Goal: Task Accomplishment & Management: Use online tool/utility

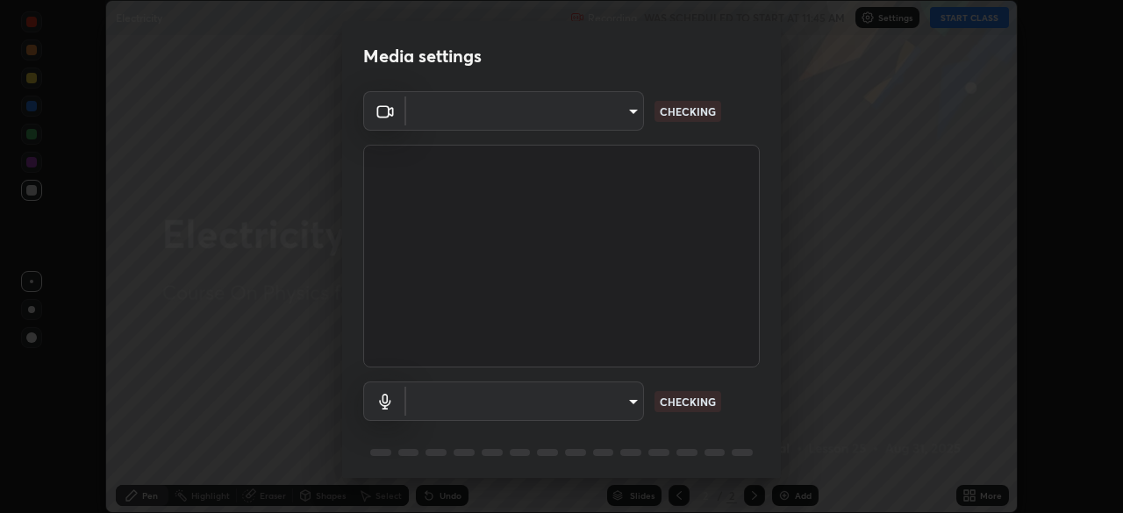
scroll to position [62, 0]
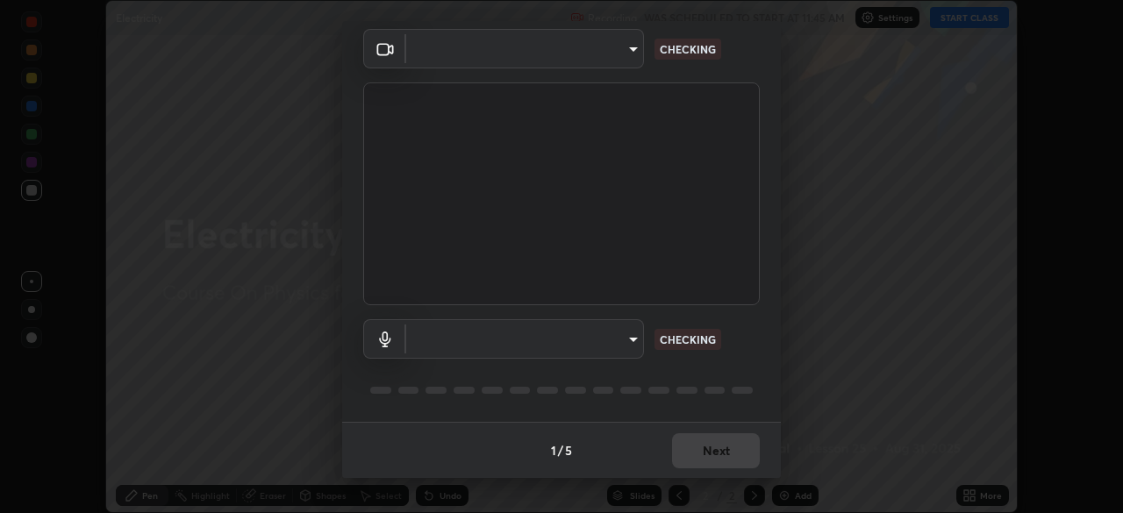
type input "5402053dac797fbd6203b9055fefd71c8703e877445e1219393e3e645ba4b0f2"
type input "communications"
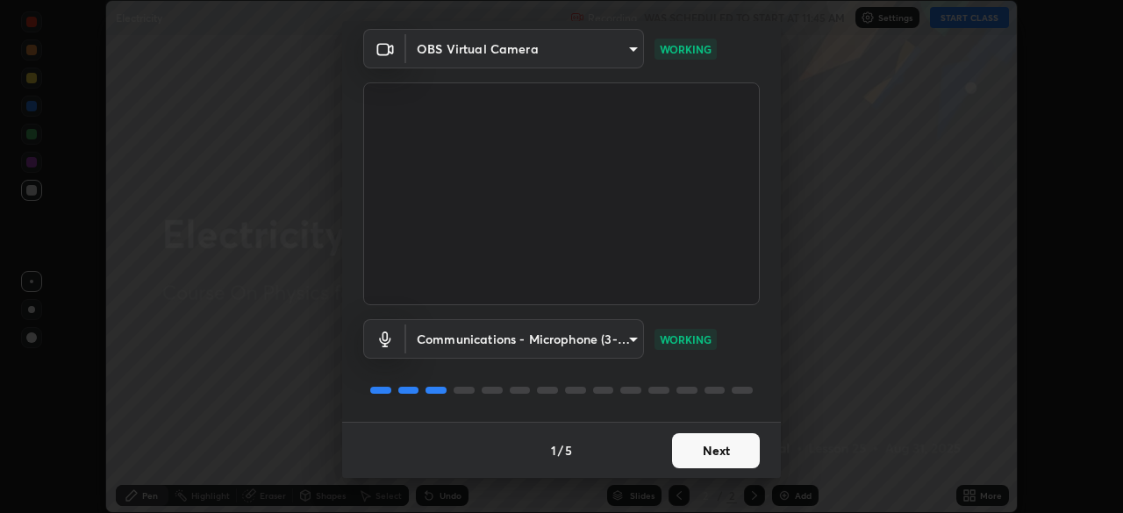
click at [672, 449] on button "Next" at bounding box center [716, 450] width 88 height 35
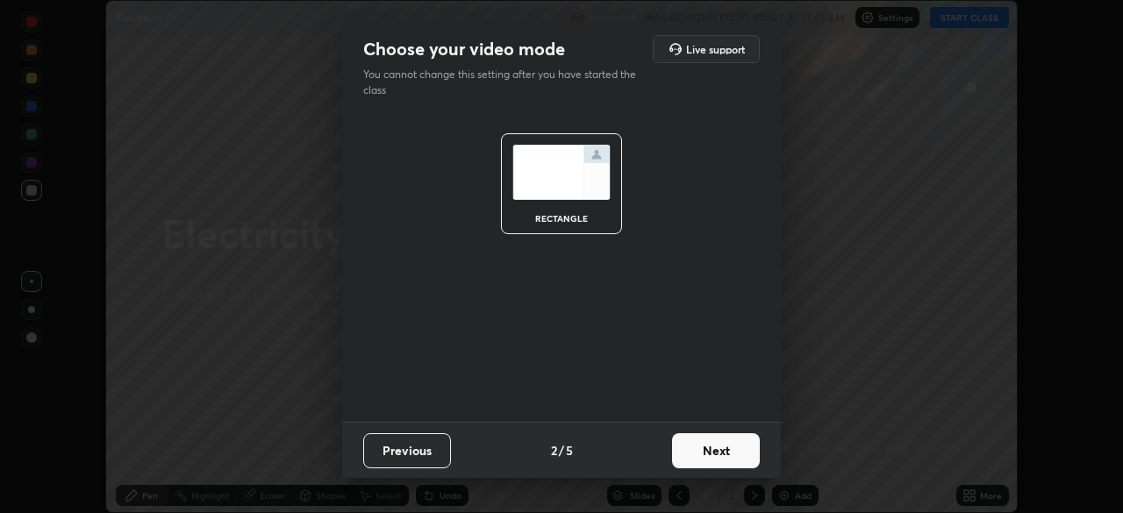
scroll to position [0, 0]
click at [684, 448] on button "Next" at bounding box center [716, 450] width 88 height 35
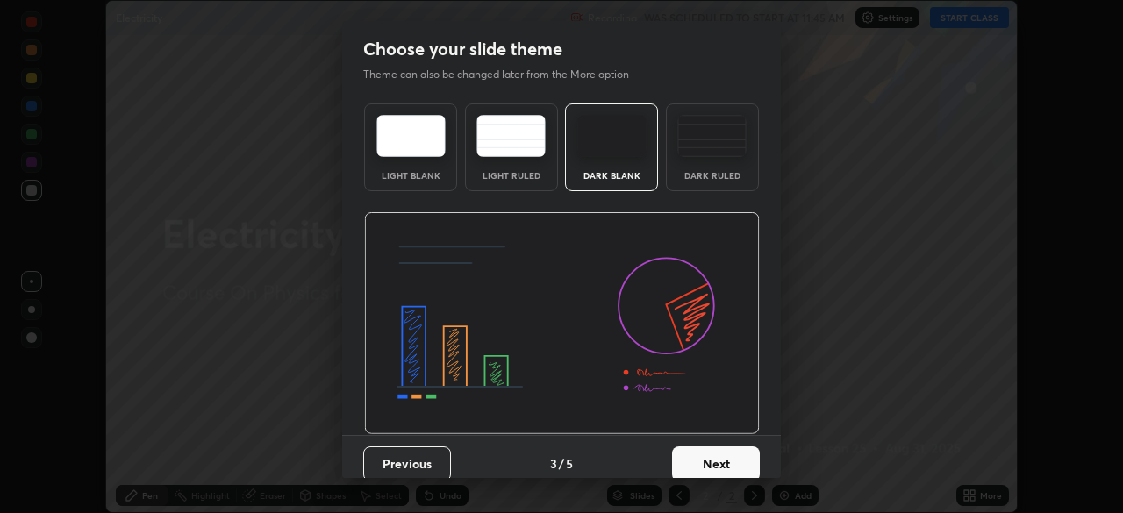
click at [689, 452] on button "Next" at bounding box center [716, 463] width 88 height 35
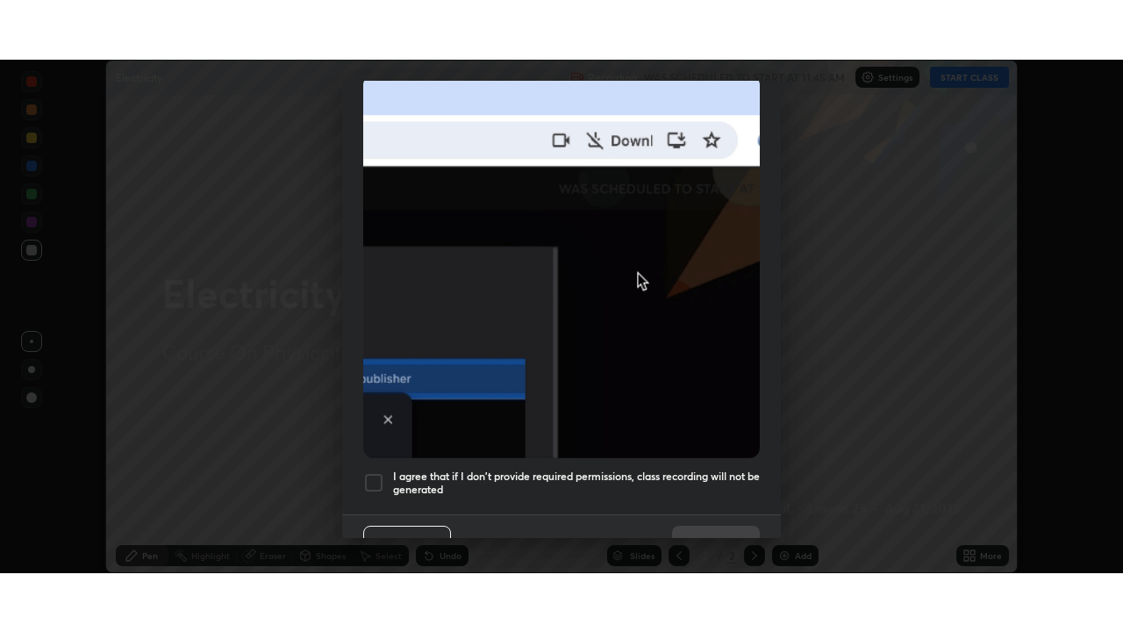
scroll to position [420, 0]
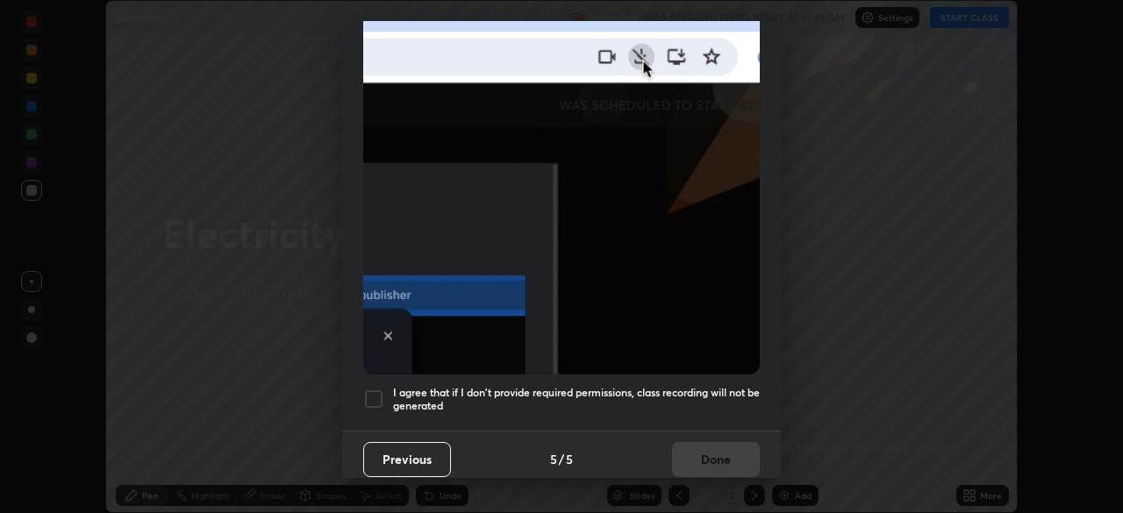
click at [448, 388] on h5 "I agree that if I don't provide required permissions, class recording will not …" at bounding box center [576, 399] width 367 height 27
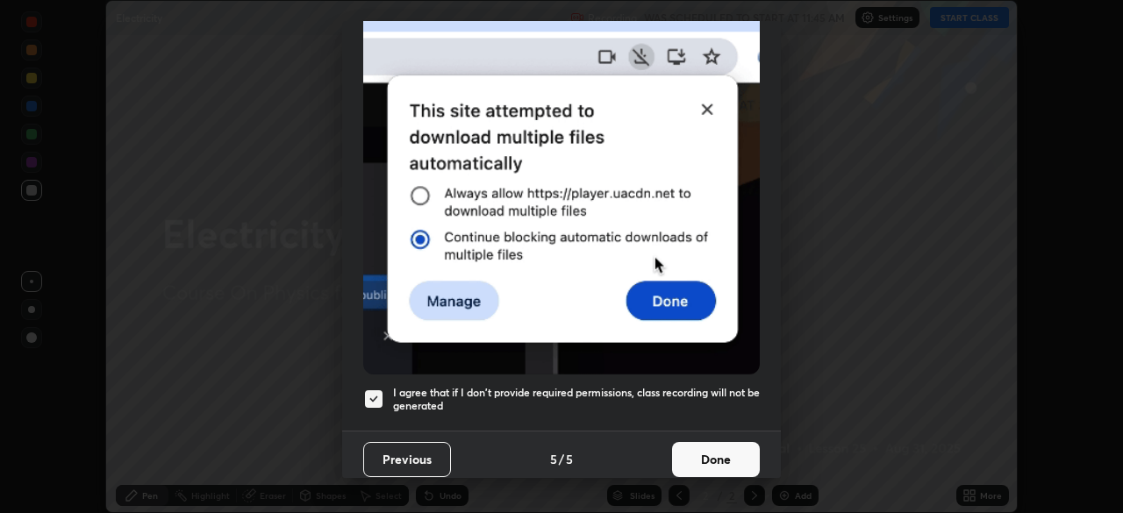
click at [715, 444] on button "Done" at bounding box center [716, 459] width 88 height 35
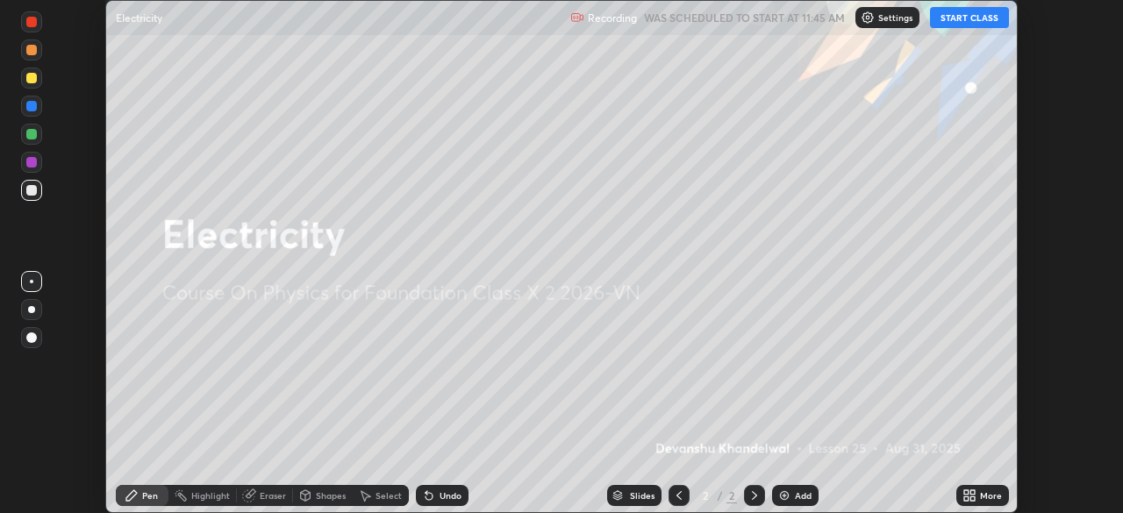
click at [952, 15] on button "START CLASS" at bounding box center [969, 17] width 79 height 21
click at [972, 492] on icon at bounding box center [972, 492] width 4 height 4
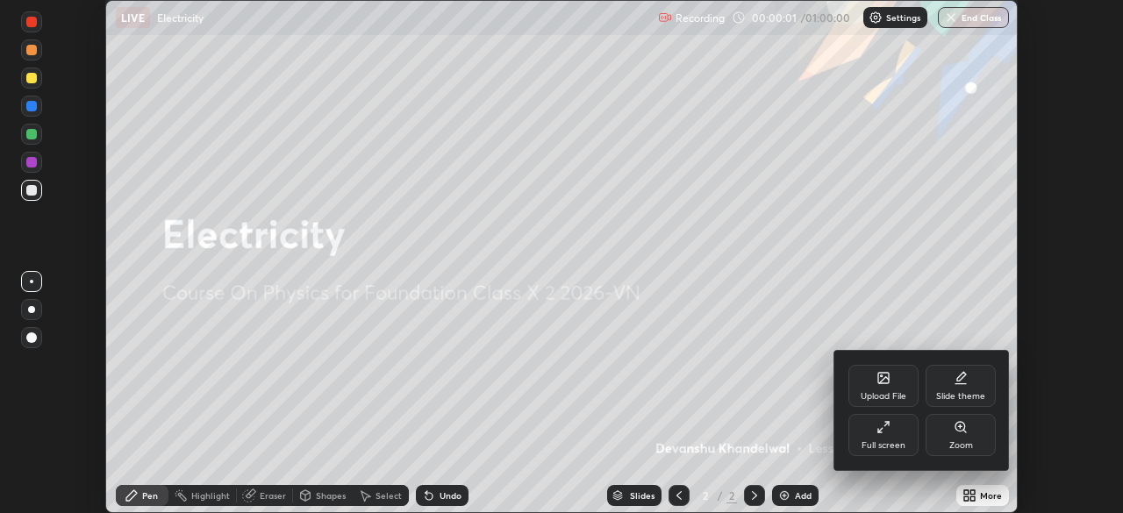
click at [865, 433] on div "Full screen" at bounding box center [883, 435] width 70 height 42
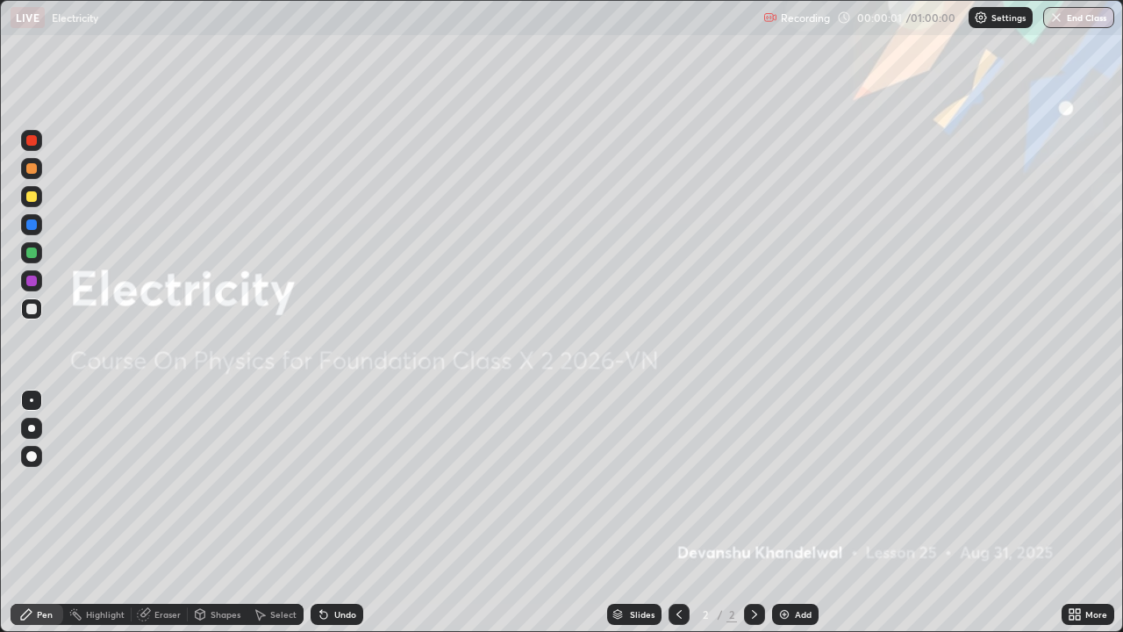
scroll to position [632, 1123]
click at [797, 512] on div "Add" at bounding box center [803, 614] width 17 height 9
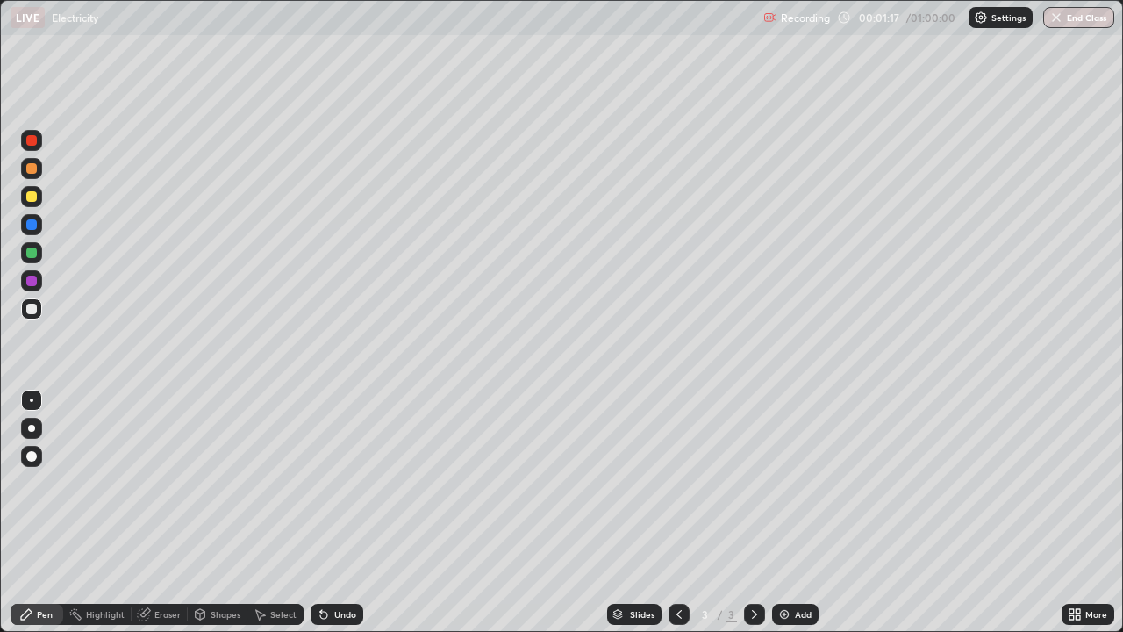
click at [275, 512] on div "Select" at bounding box center [283, 614] width 26 height 9
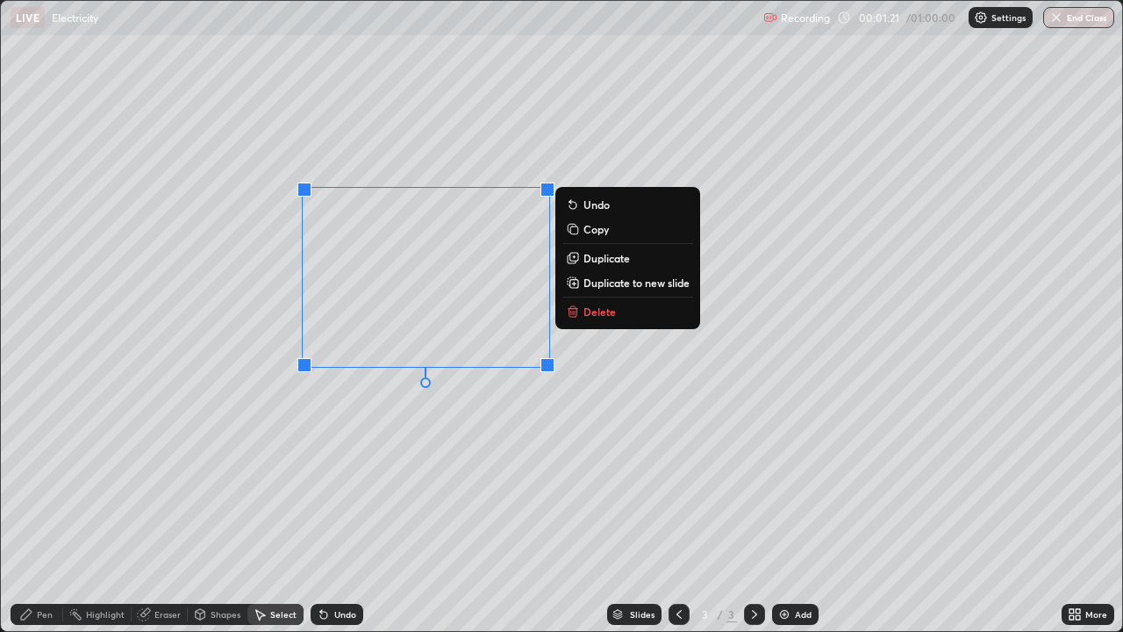
click at [610, 310] on p "Delete" at bounding box center [599, 311] width 32 height 14
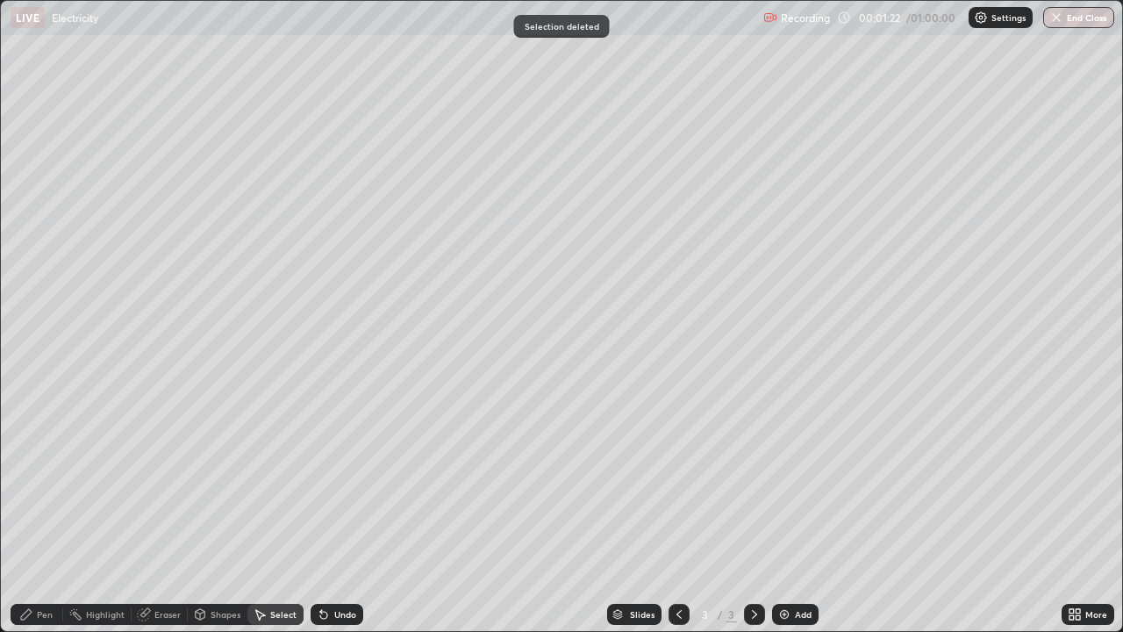
click at [39, 512] on div "Pen" at bounding box center [37, 613] width 53 height 21
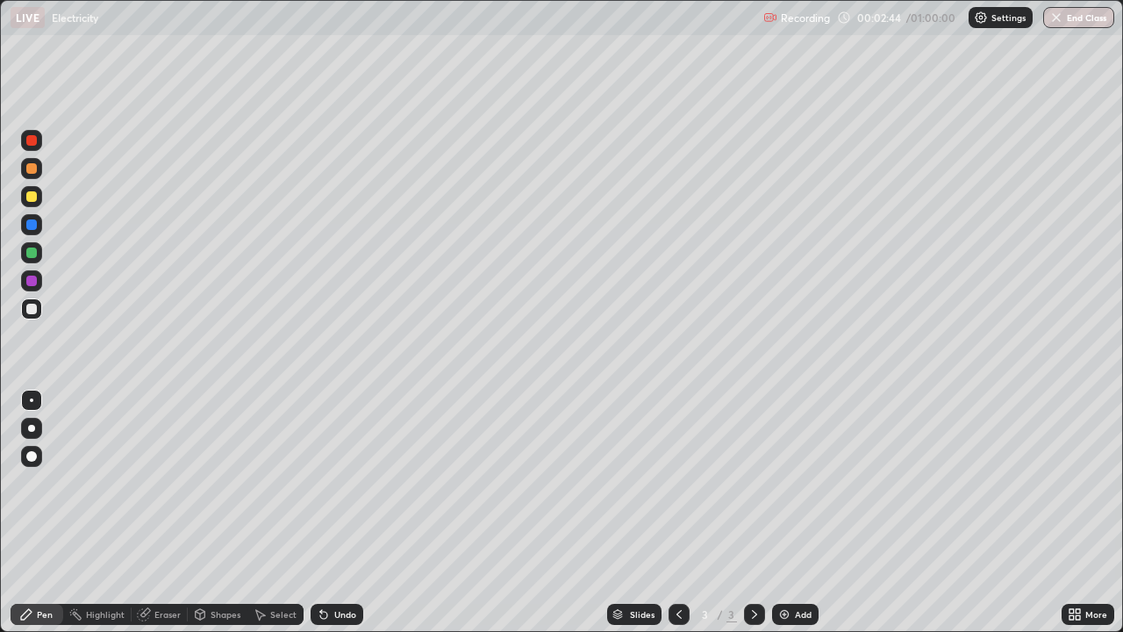
click at [329, 512] on div "Undo" at bounding box center [336, 613] width 53 height 21
click at [330, 512] on div "Undo" at bounding box center [336, 613] width 53 height 21
click at [334, 512] on div "Undo" at bounding box center [345, 614] width 22 height 9
click at [329, 512] on div "Undo" at bounding box center [336, 613] width 53 height 21
click at [328, 512] on div "Undo" at bounding box center [336, 613] width 53 height 21
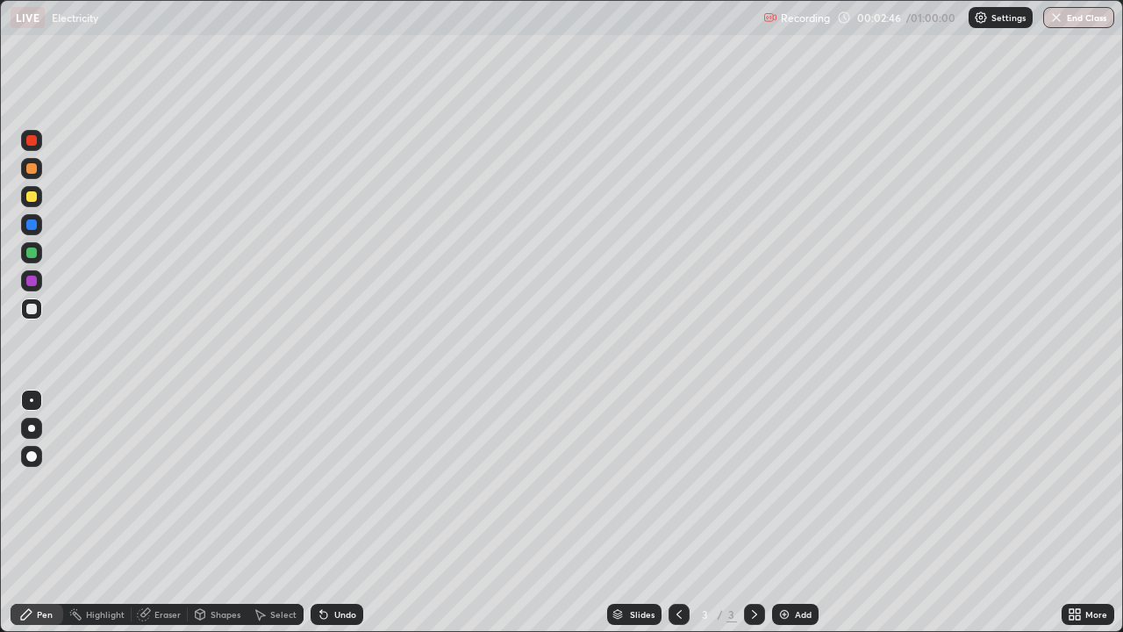
click at [328, 512] on div "Undo" at bounding box center [336, 613] width 53 height 21
click at [275, 512] on div "Select" at bounding box center [283, 614] width 26 height 9
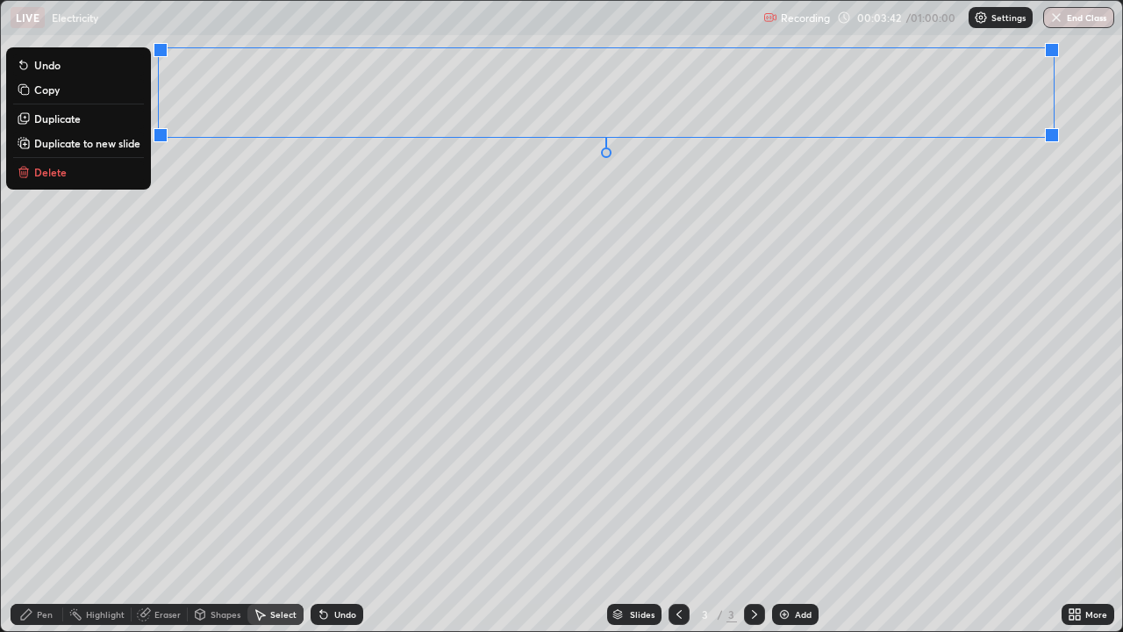
click at [52, 124] on div "Erase all" at bounding box center [32, 315] width 42 height 561
click at [63, 119] on p "Duplicate" at bounding box center [57, 118] width 46 height 14
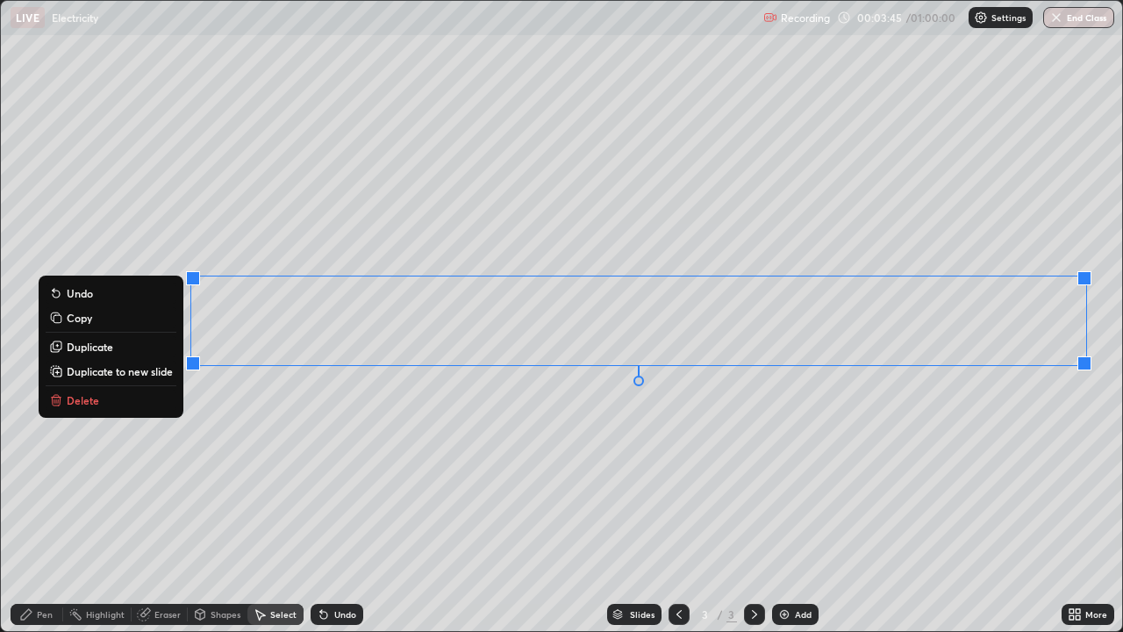
click at [192, 450] on div "0 ° Undo Copy Duplicate Duplicate to new slide Delete" at bounding box center [561, 316] width 1121 height 630
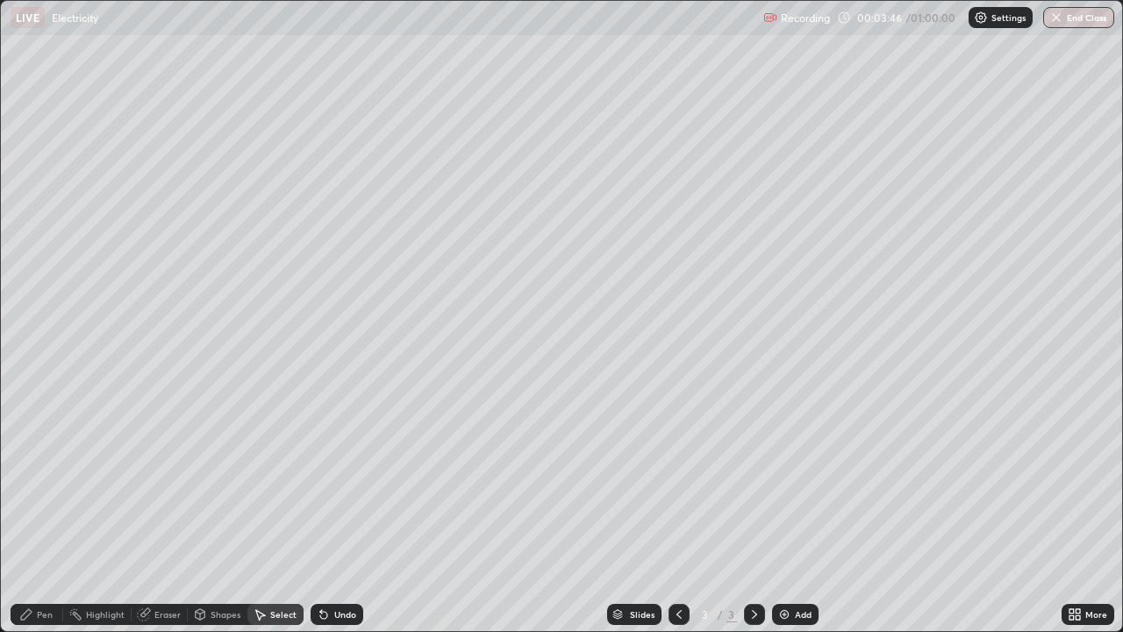
click at [32, 512] on icon at bounding box center [26, 614] width 14 height 14
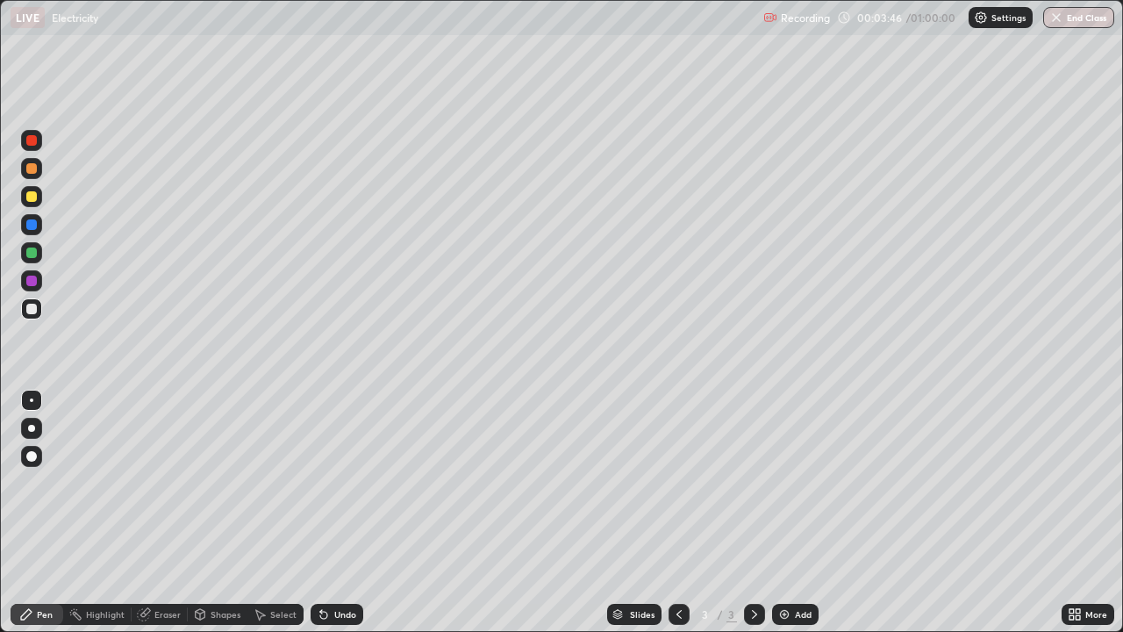
click at [163, 512] on div "Eraser" at bounding box center [167, 614] width 26 height 9
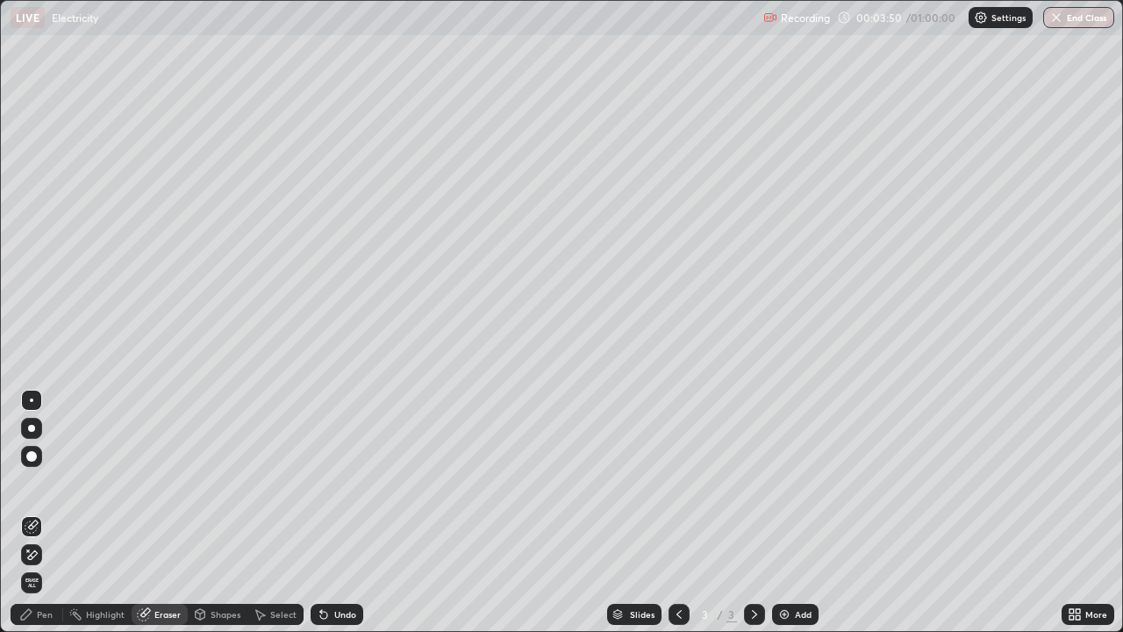
click at [39, 512] on div "Pen" at bounding box center [37, 613] width 53 height 21
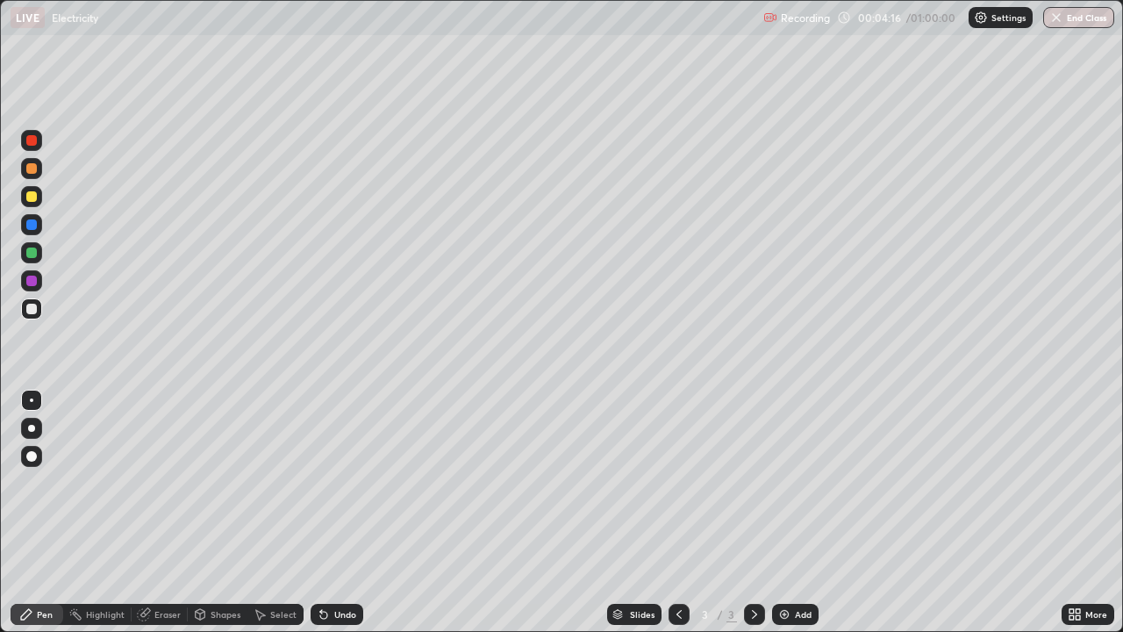
click at [34, 142] on div at bounding box center [31, 140] width 11 height 11
click at [30, 305] on div at bounding box center [31, 308] width 11 height 11
click at [778, 512] on div "Add" at bounding box center [795, 613] width 46 height 21
click at [320, 512] on icon at bounding box center [321, 611] width 2 height 2
click at [330, 512] on div "Undo" at bounding box center [336, 613] width 53 height 21
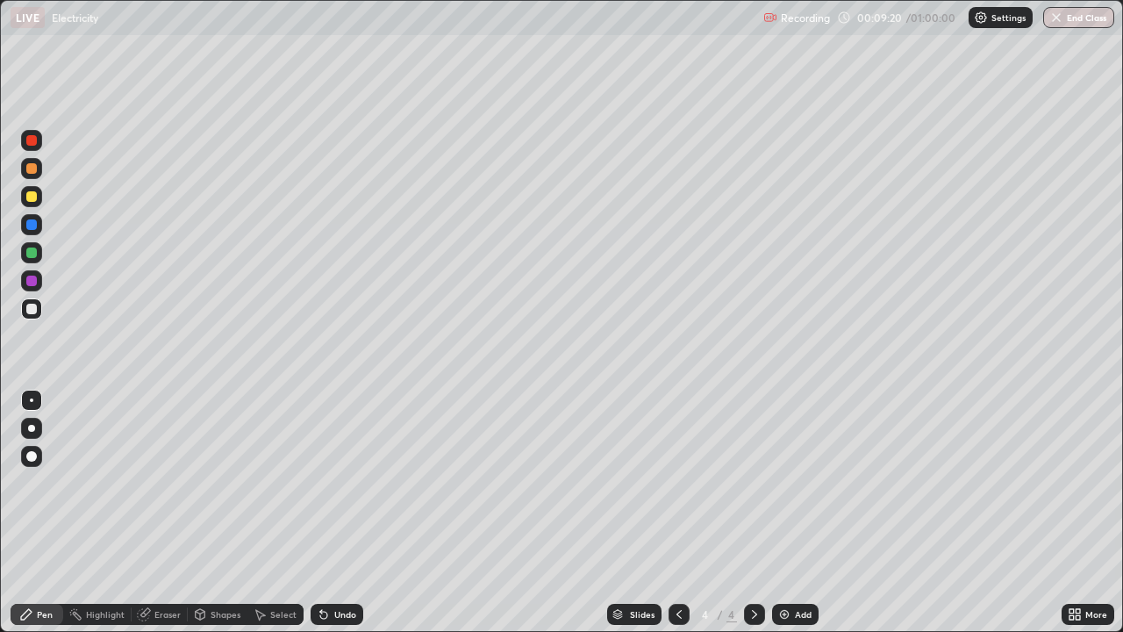
click at [332, 512] on div "Undo" at bounding box center [336, 613] width 53 height 21
click at [335, 512] on div "Undo" at bounding box center [336, 613] width 53 height 21
click at [320, 512] on icon at bounding box center [321, 611] width 2 height 2
click at [318, 512] on div "Undo" at bounding box center [336, 613] width 53 height 21
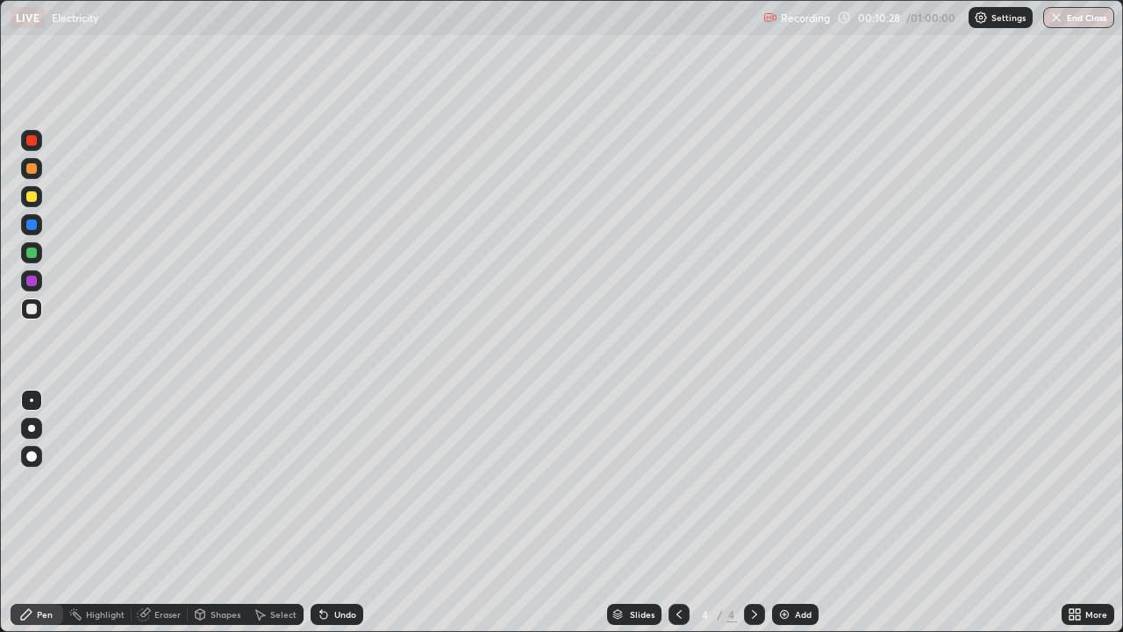
click at [668, 512] on div at bounding box center [678, 613] width 21 height 21
click at [730, 512] on div "4" at bounding box center [731, 614] width 11 height 16
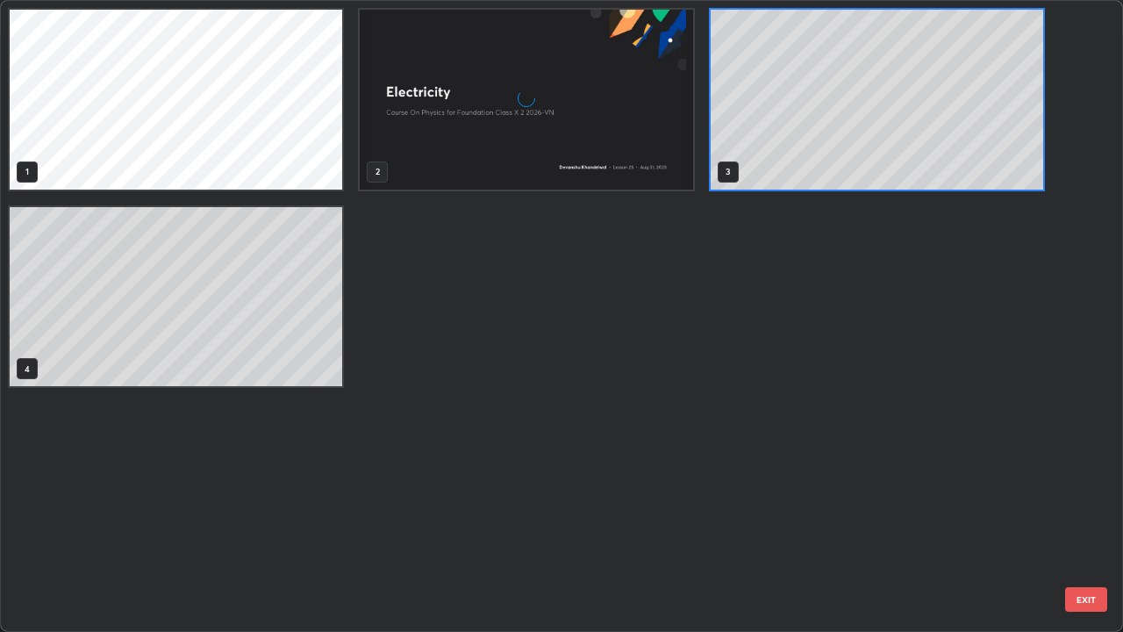
scroll to position [625, 1112]
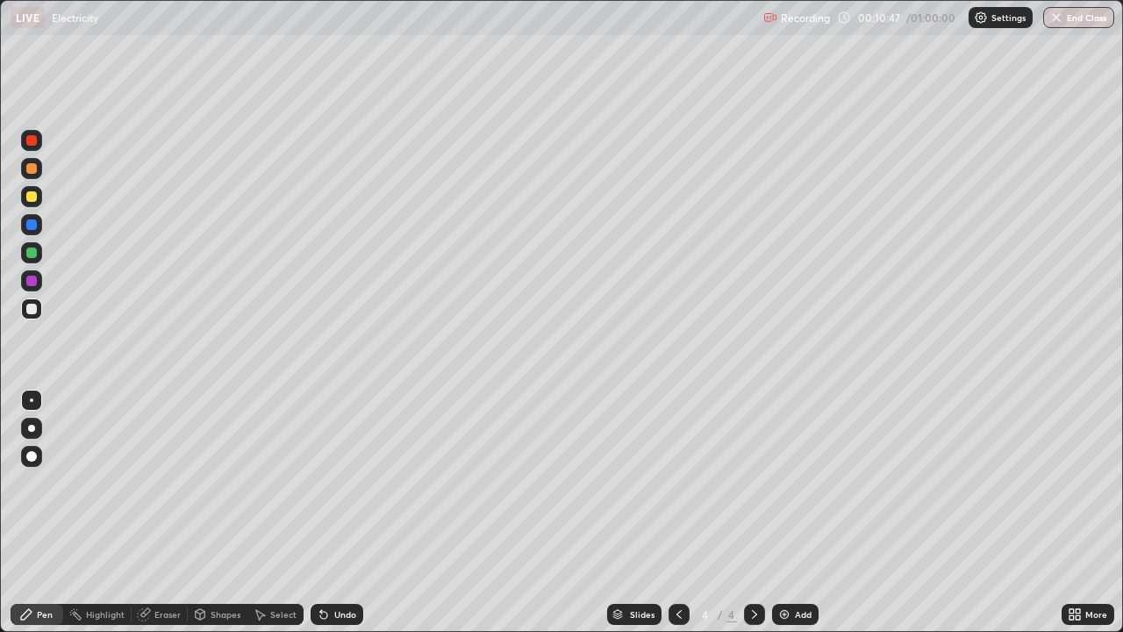
click at [777, 512] on img at bounding box center [784, 614] width 14 height 14
click at [334, 512] on div "Undo" at bounding box center [345, 614] width 22 height 9
click at [334, 512] on div "Undo" at bounding box center [336, 613] width 53 height 21
click at [333, 512] on div "Undo" at bounding box center [336, 613] width 53 height 21
click at [330, 512] on div "Undo" at bounding box center [336, 613] width 53 height 21
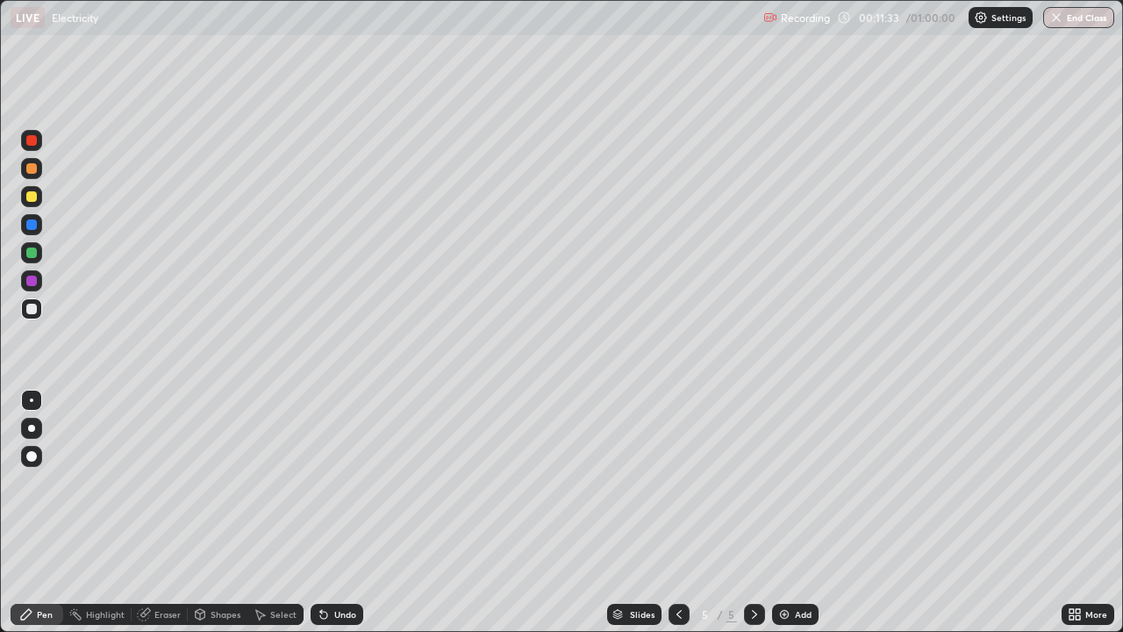
click at [328, 512] on div "Undo" at bounding box center [336, 613] width 53 height 21
click at [320, 512] on icon at bounding box center [321, 611] width 2 height 2
click at [668, 512] on div at bounding box center [678, 613] width 21 height 35
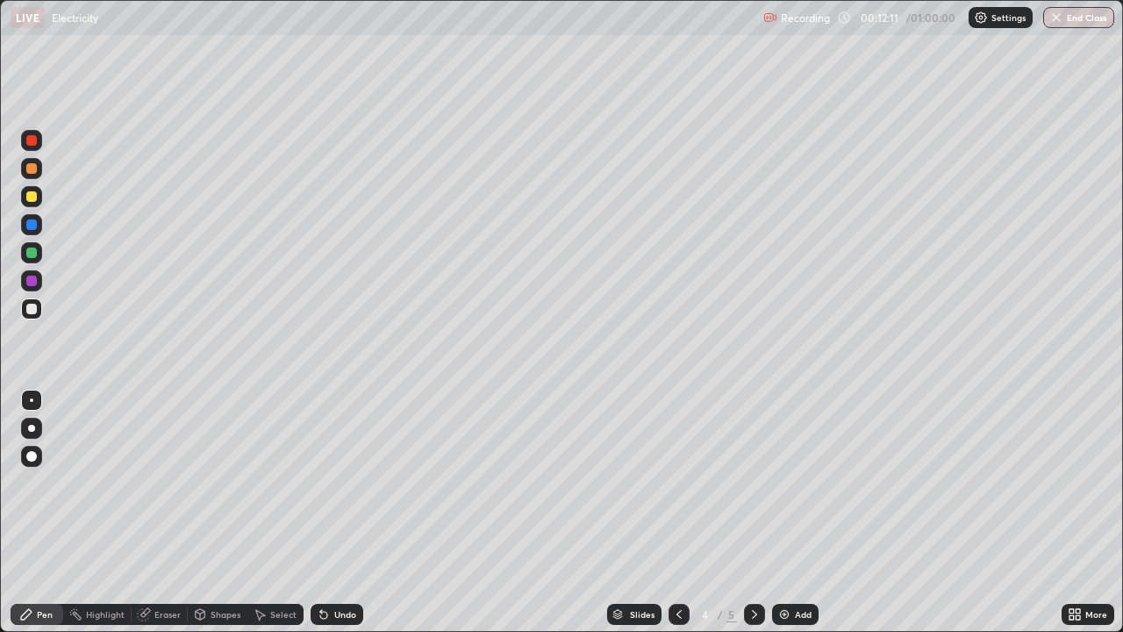
click at [676, 512] on icon at bounding box center [679, 614] width 14 height 14
click at [747, 512] on icon at bounding box center [754, 614] width 14 height 14
click at [677, 512] on icon at bounding box center [679, 614] width 14 height 14
click at [752, 512] on icon at bounding box center [754, 614] width 5 height 9
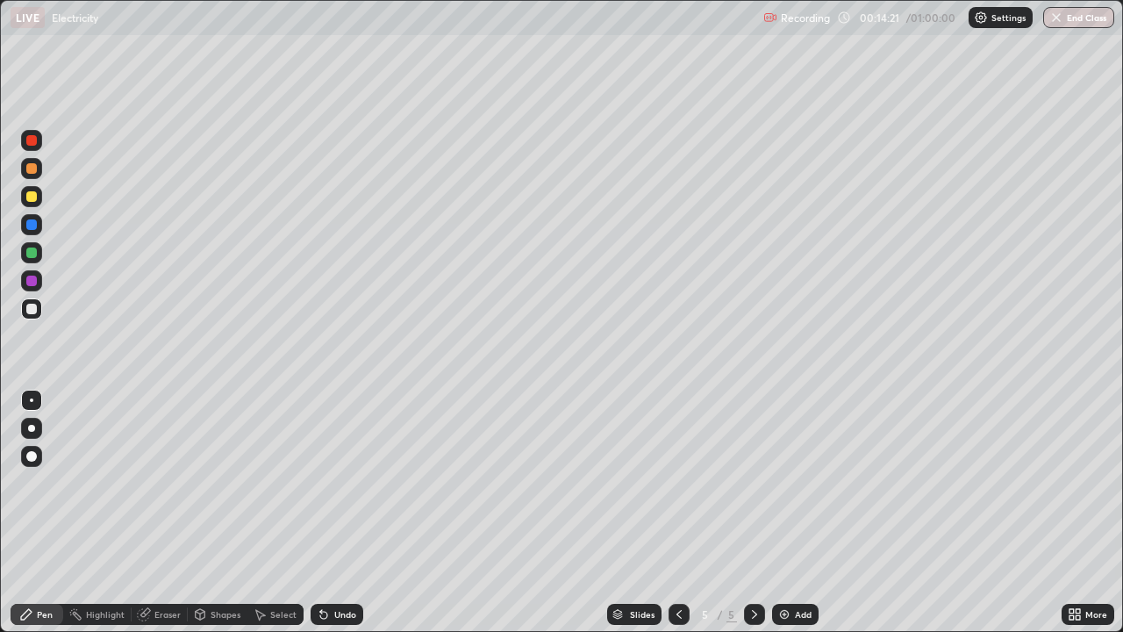
click at [680, 512] on icon at bounding box center [679, 614] width 14 height 14
click at [678, 512] on icon at bounding box center [679, 614] width 14 height 14
click at [672, 512] on icon at bounding box center [679, 614] width 14 height 14
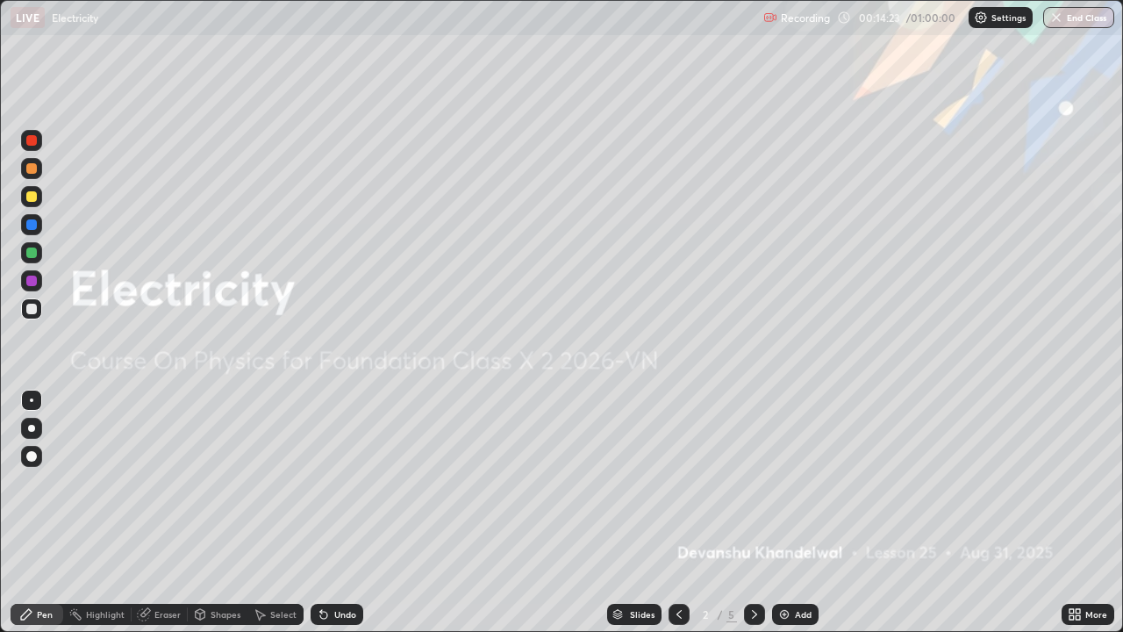
click at [749, 512] on div at bounding box center [754, 613] width 21 height 21
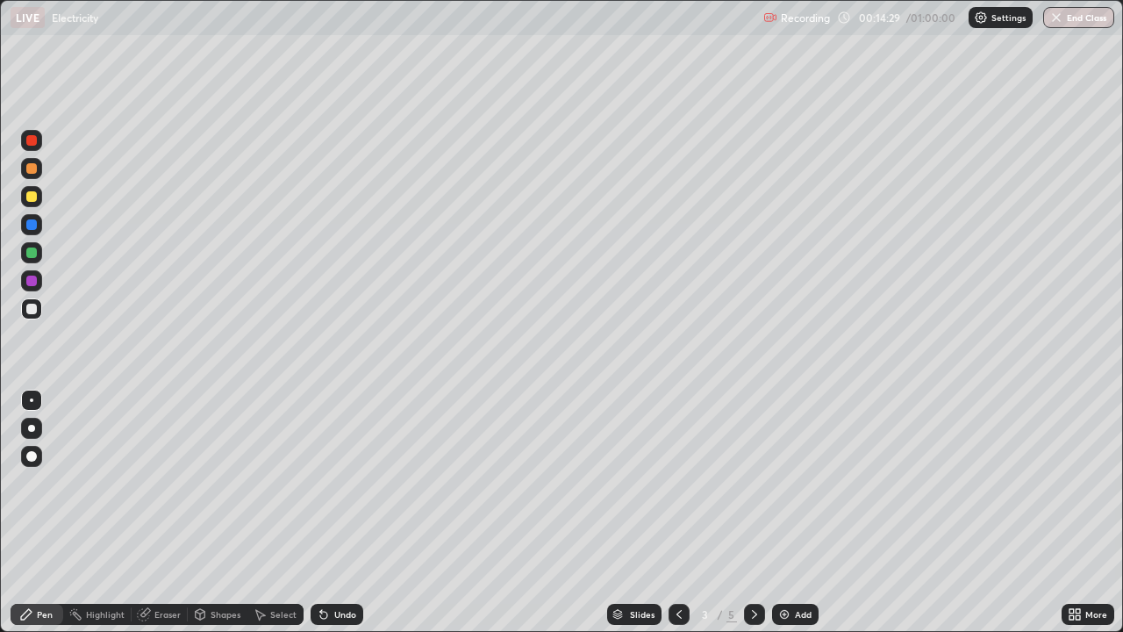
click at [776, 512] on div "Add" at bounding box center [795, 613] width 46 height 21
click at [335, 512] on div "Undo" at bounding box center [336, 613] width 53 height 21
click at [38, 138] on div at bounding box center [31, 140] width 21 height 21
click at [730, 512] on div "6" at bounding box center [731, 614] width 11 height 16
click at [750, 512] on icon at bounding box center [754, 614] width 14 height 14
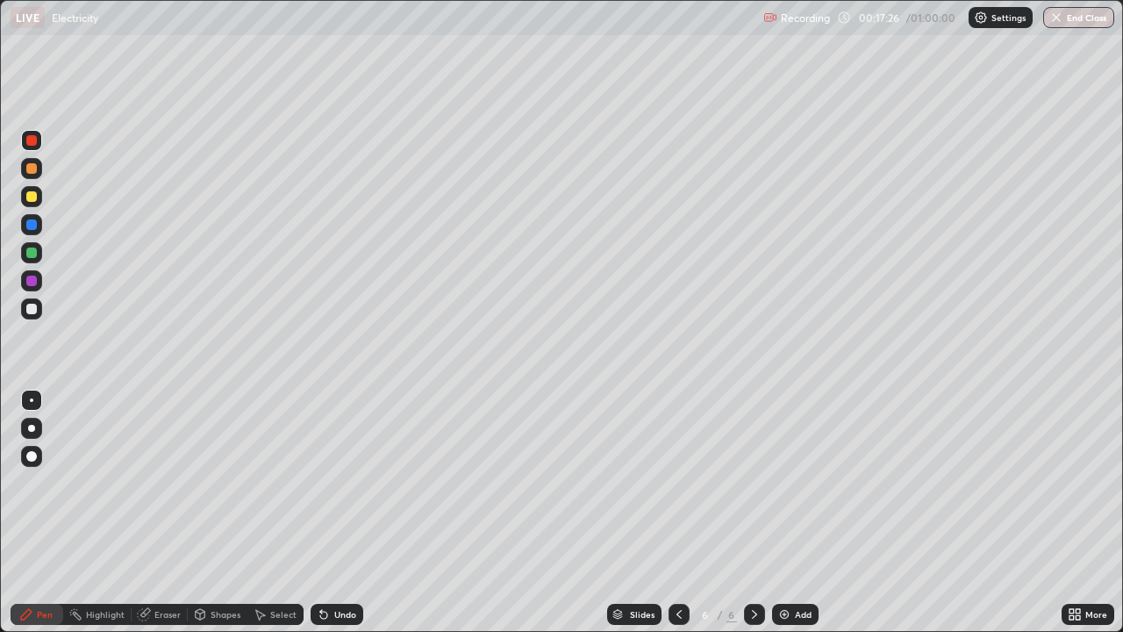
click at [781, 512] on img at bounding box center [784, 614] width 14 height 14
click at [331, 512] on div "Undo" at bounding box center [336, 613] width 53 height 21
click at [677, 512] on icon at bounding box center [679, 614] width 14 height 14
click at [747, 512] on icon at bounding box center [754, 614] width 14 height 14
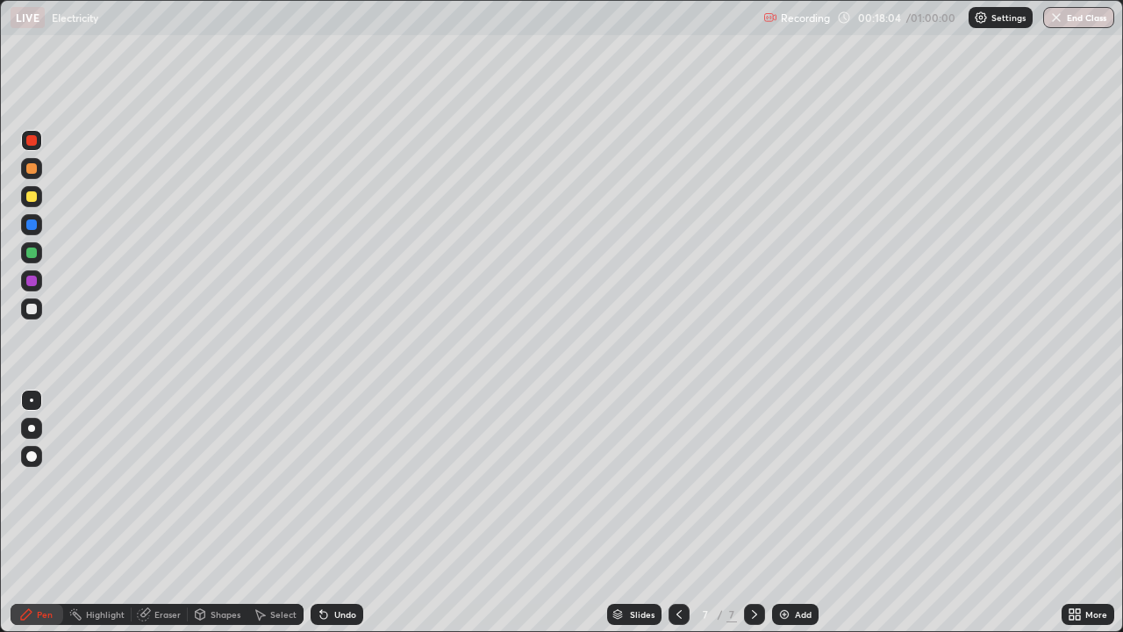
click at [779, 512] on img at bounding box center [784, 614] width 14 height 14
click at [27, 302] on div at bounding box center [31, 308] width 21 height 21
click at [39, 310] on div at bounding box center [31, 308] width 21 height 21
click at [328, 512] on icon at bounding box center [324, 614] width 14 height 14
click at [175, 512] on div "Eraser" at bounding box center [167, 614] width 26 height 9
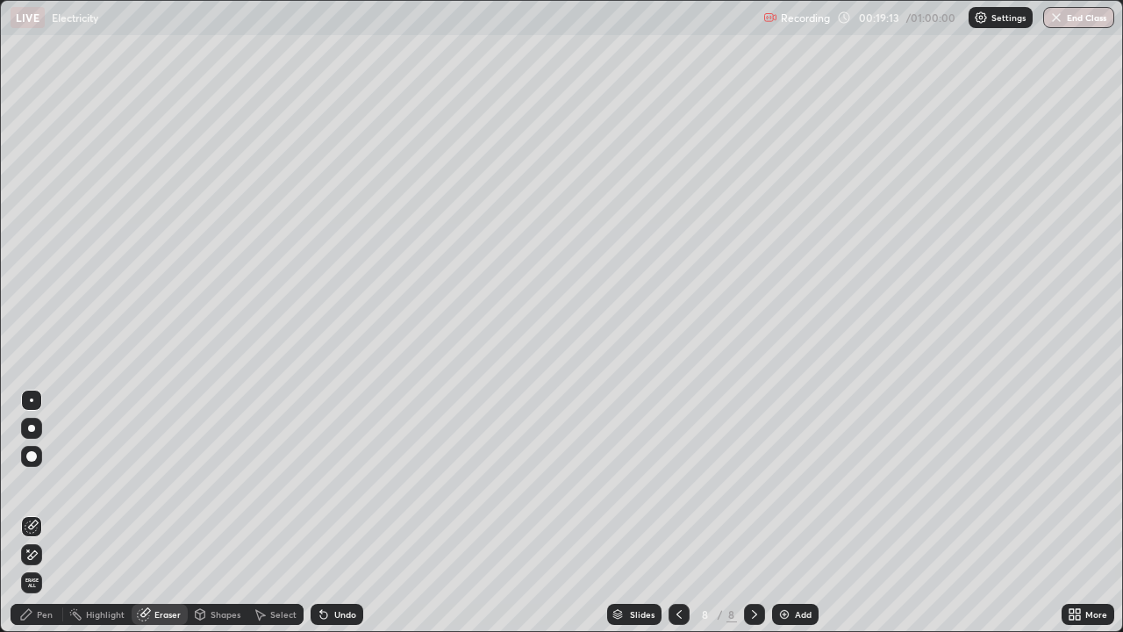
click at [46, 512] on div "Pen" at bounding box center [37, 613] width 53 height 21
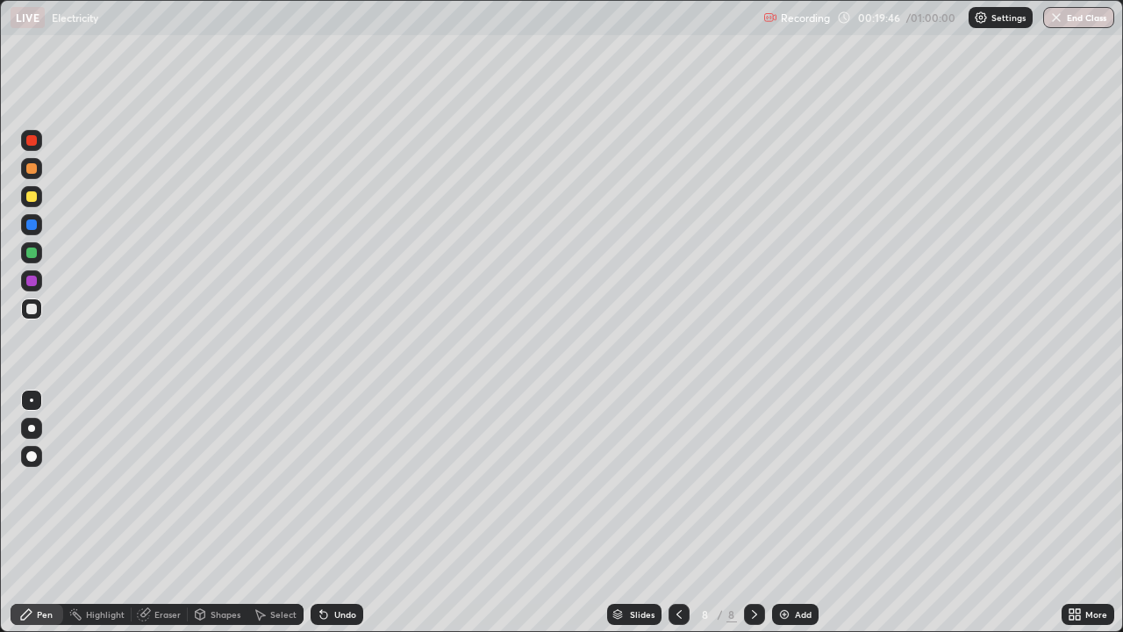
click at [320, 512] on icon at bounding box center [321, 611] width 2 height 2
click at [74, 512] on circle at bounding box center [74, 609] width 2 height 2
click at [42, 512] on div "Pen" at bounding box center [37, 613] width 53 height 21
click at [328, 512] on div "Undo" at bounding box center [336, 613] width 53 height 21
click at [154, 512] on div "Eraser" at bounding box center [167, 614] width 26 height 9
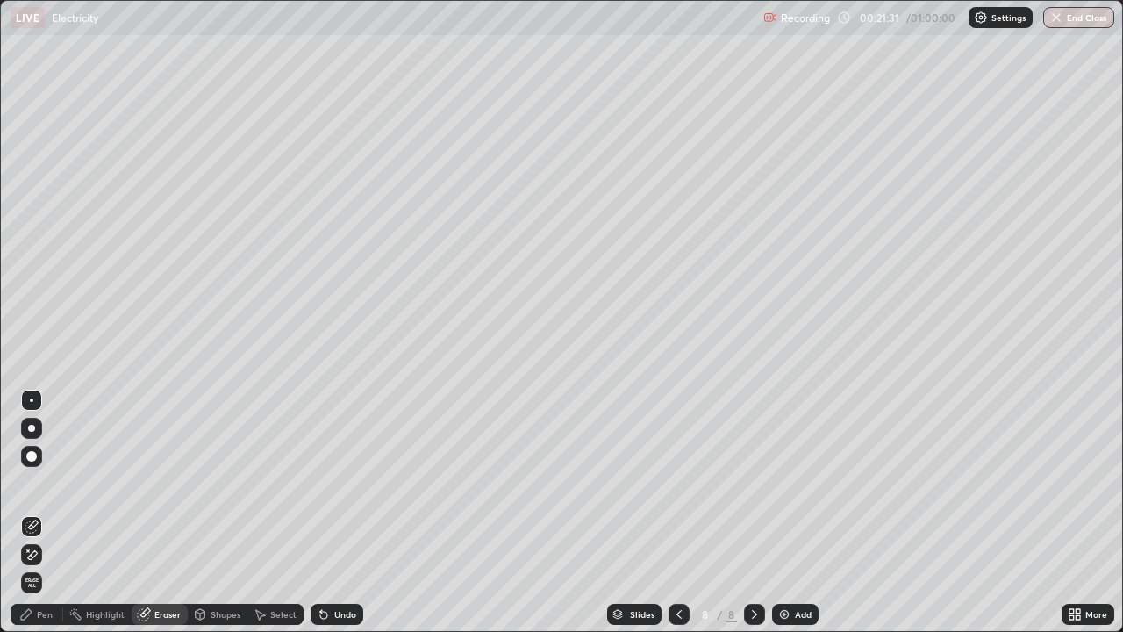
click at [42, 512] on div "Pen" at bounding box center [45, 614] width 16 height 9
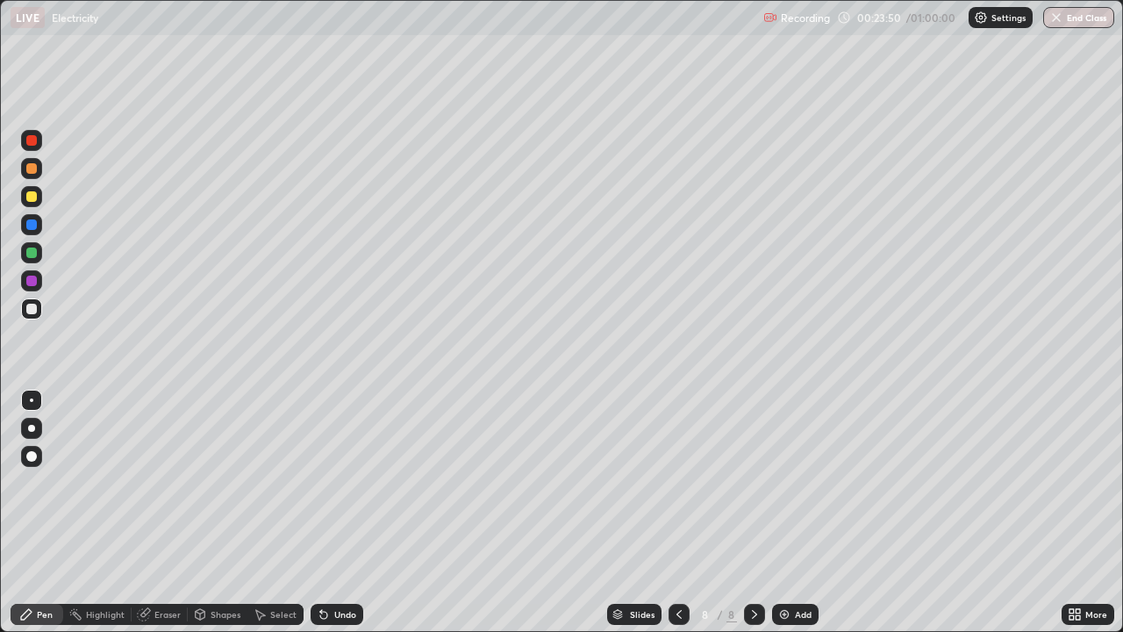
click at [320, 512] on icon at bounding box center [323, 614] width 7 height 7
click at [76, 512] on rect at bounding box center [77, 615] width 9 height 9
click at [788, 512] on img at bounding box center [784, 614] width 14 height 14
click at [39, 512] on div "Pen" at bounding box center [37, 613] width 53 height 21
click at [671, 512] on div at bounding box center [678, 613] width 21 height 21
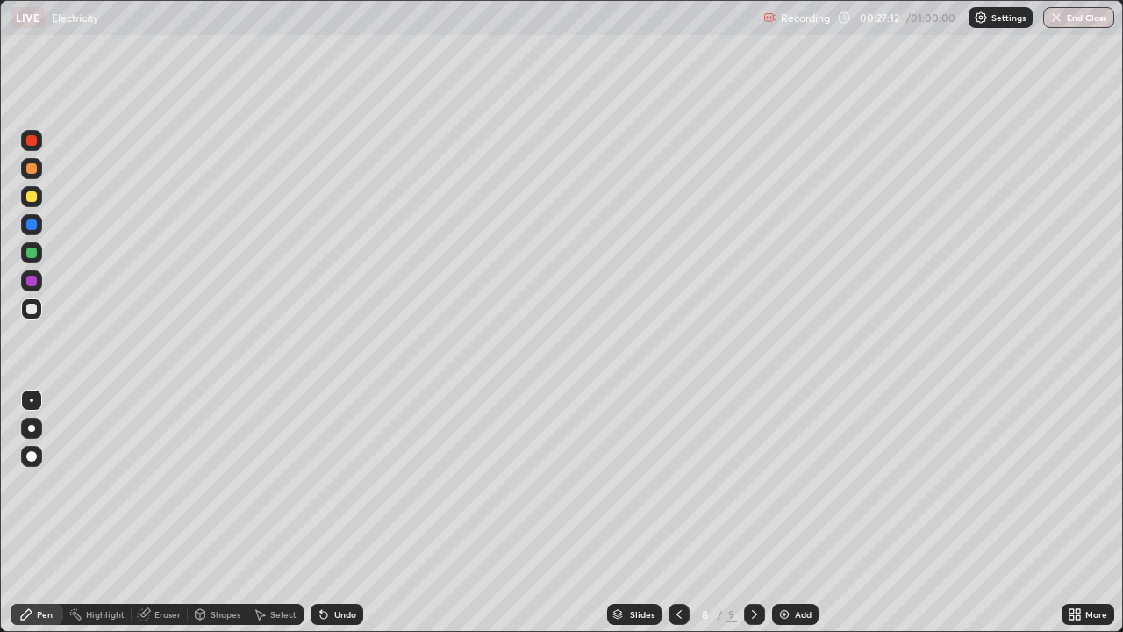
click at [745, 512] on div at bounding box center [754, 613] width 21 height 21
click at [786, 512] on img at bounding box center [784, 614] width 14 height 14
click at [674, 512] on icon at bounding box center [678, 614] width 14 height 14
click at [675, 512] on icon at bounding box center [677, 614] width 5 height 9
click at [28, 196] on div at bounding box center [31, 196] width 11 height 11
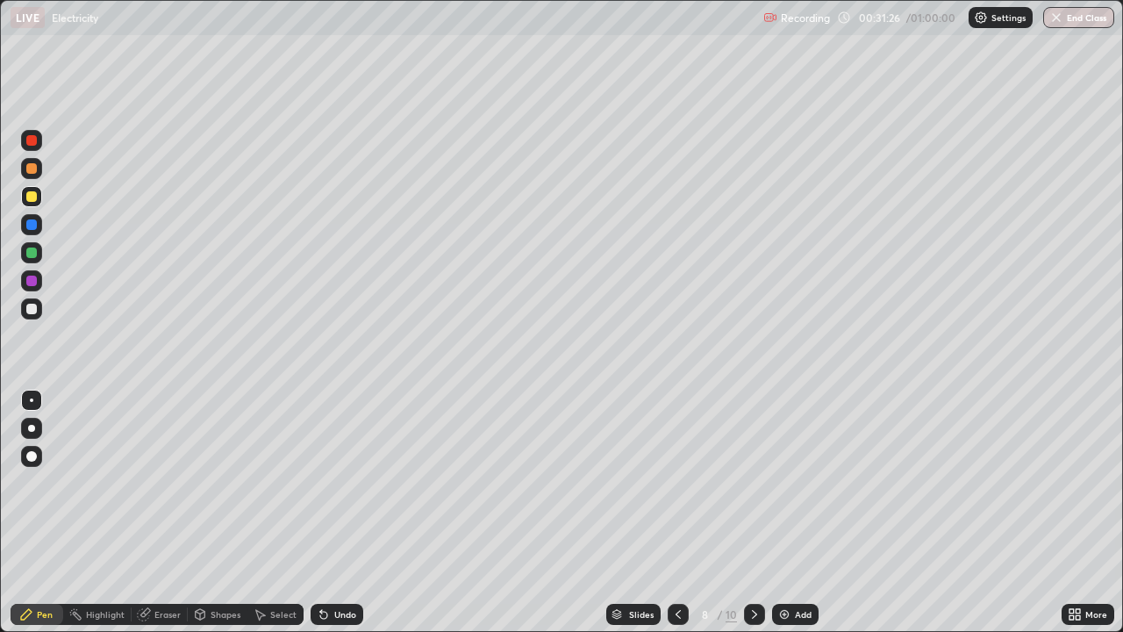
click at [753, 512] on icon at bounding box center [754, 614] width 14 height 14
click at [670, 512] on div at bounding box center [677, 613] width 21 height 35
click at [499, 34] on div "LIVE Electricity" at bounding box center [384, 17] width 746 height 35
click at [750, 512] on icon at bounding box center [754, 614] width 14 height 14
click at [753, 512] on div at bounding box center [754, 613] width 21 height 21
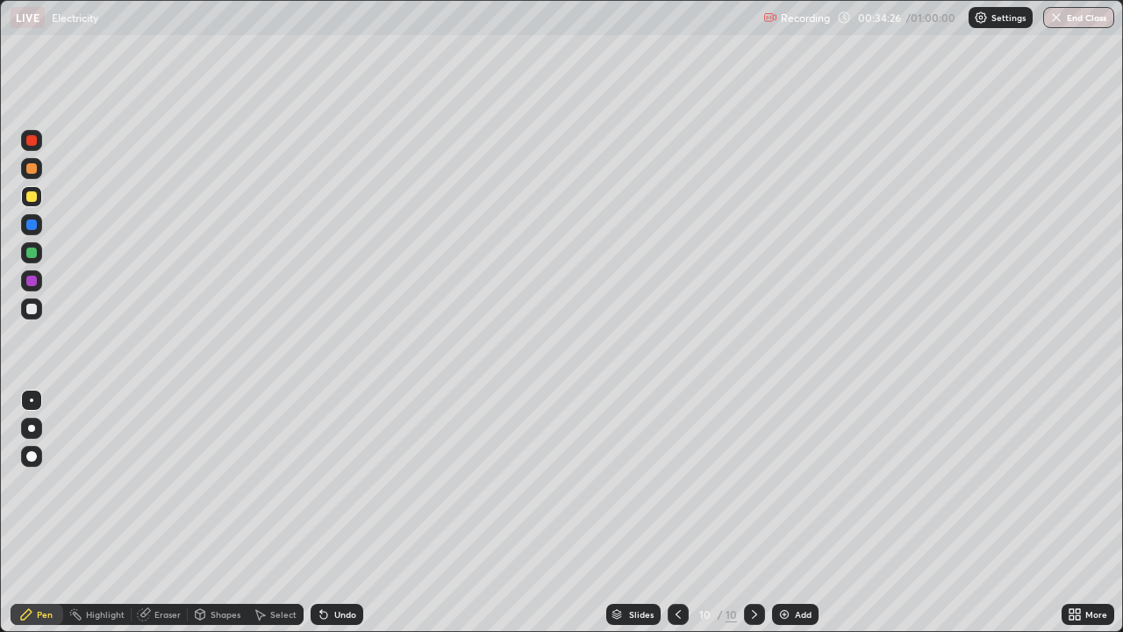
click at [676, 512] on icon at bounding box center [678, 614] width 14 height 14
click at [675, 512] on icon at bounding box center [678, 614] width 14 height 14
click at [747, 512] on icon at bounding box center [754, 614] width 14 height 14
click at [752, 512] on icon at bounding box center [754, 614] width 14 height 14
click at [676, 512] on icon at bounding box center [678, 614] width 14 height 14
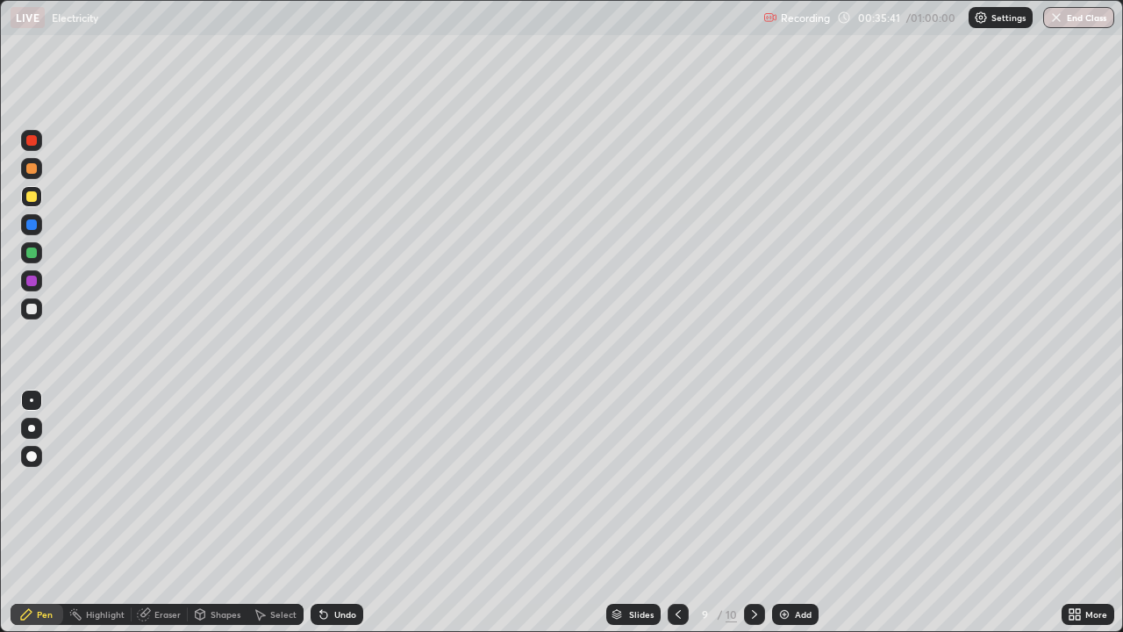
click at [752, 512] on icon at bounding box center [754, 614] width 5 height 9
click at [32, 310] on div at bounding box center [31, 308] width 11 height 11
click at [674, 512] on div at bounding box center [677, 613] width 21 height 21
click at [676, 512] on icon at bounding box center [678, 614] width 14 height 14
click at [744, 512] on div at bounding box center [754, 613] width 21 height 21
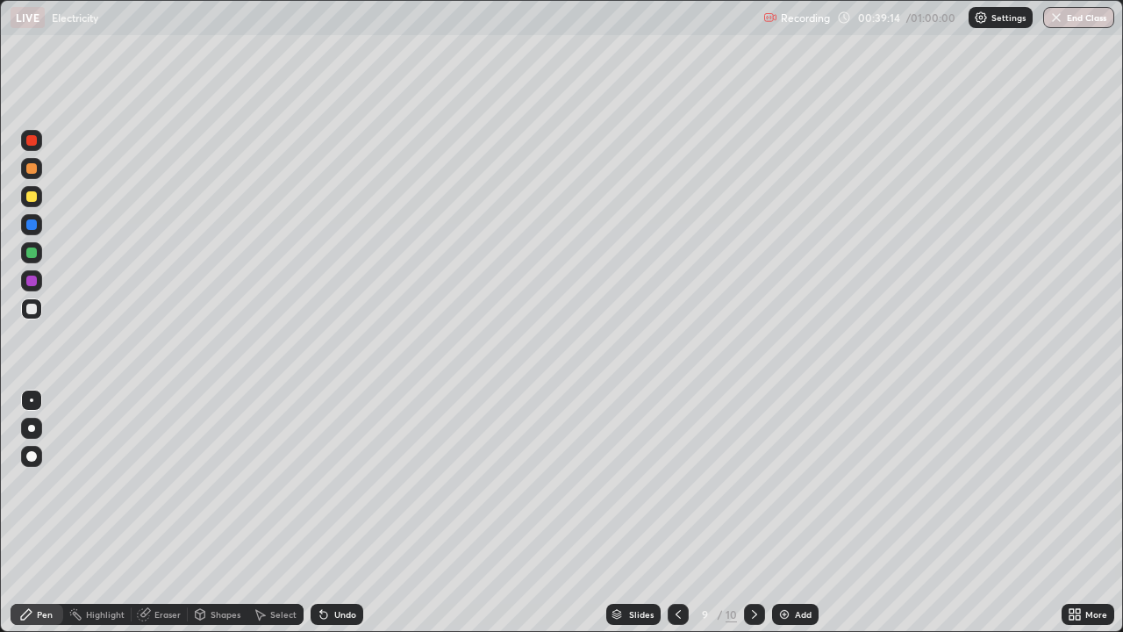
click at [752, 512] on icon at bounding box center [754, 614] width 14 height 14
click at [782, 512] on img at bounding box center [784, 614] width 14 height 14
click at [330, 512] on div "Undo" at bounding box center [336, 613] width 53 height 21
click at [334, 512] on div "Undo" at bounding box center [345, 614] width 22 height 9
click at [327, 512] on icon at bounding box center [324, 614] width 14 height 14
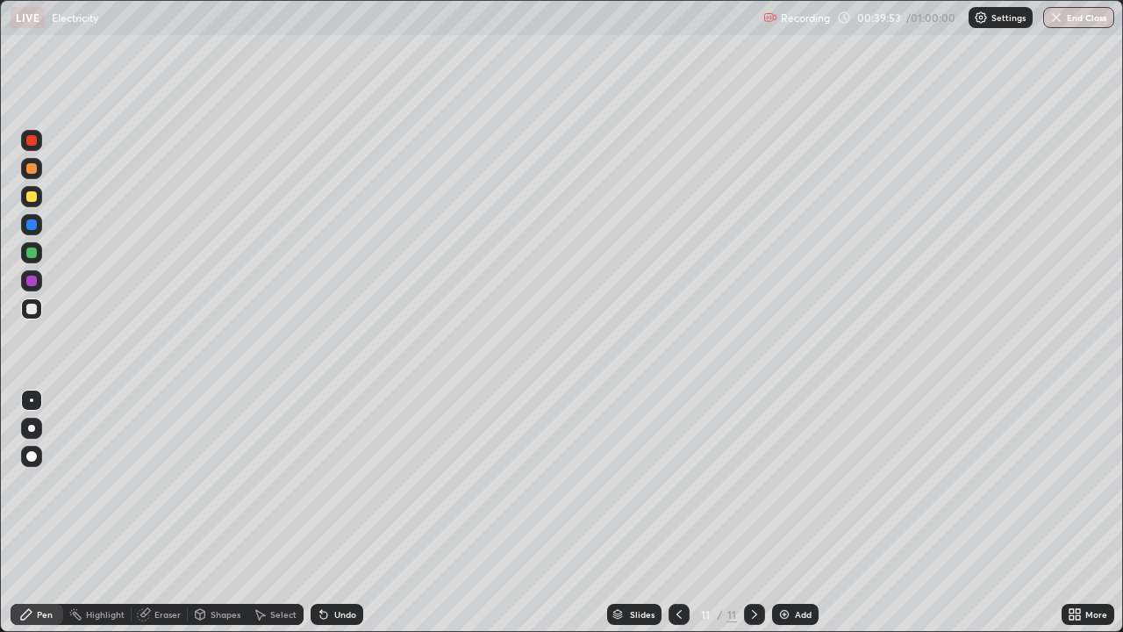
click at [320, 512] on icon at bounding box center [321, 611] width 2 height 2
click at [677, 512] on icon at bounding box center [679, 614] width 14 height 14
click at [676, 512] on icon at bounding box center [679, 614] width 14 height 14
click at [747, 512] on icon at bounding box center [754, 614] width 14 height 14
click at [753, 512] on icon at bounding box center [754, 614] width 14 height 14
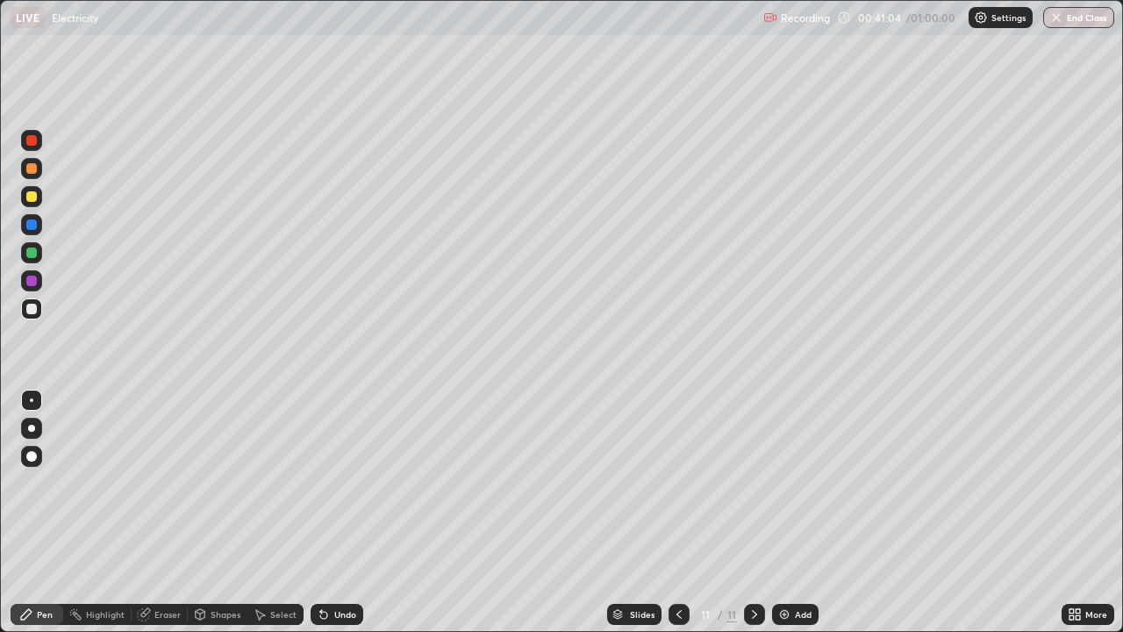
click at [675, 512] on div at bounding box center [678, 613] width 21 height 21
click at [668, 512] on div at bounding box center [678, 613] width 21 height 35
click at [672, 512] on icon at bounding box center [679, 614] width 14 height 14
click at [677, 512] on icon at bounding box center [679, 614] width 14 height 14
click at [747, 512] on icon at bounding box center [754, 614] width 14 height 14
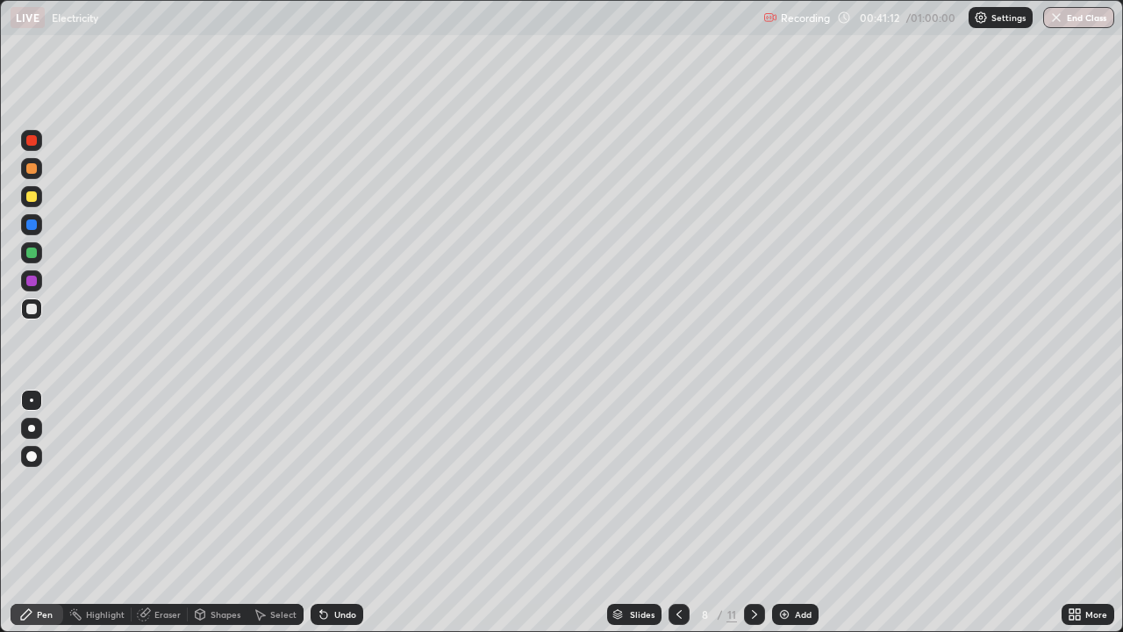
click at [753, 512] on icon at bounding box center [754, 614] width 14 height 14
click at [168, 512] on div "Eraser" at bounding box center [167, 614] width 26 height 9
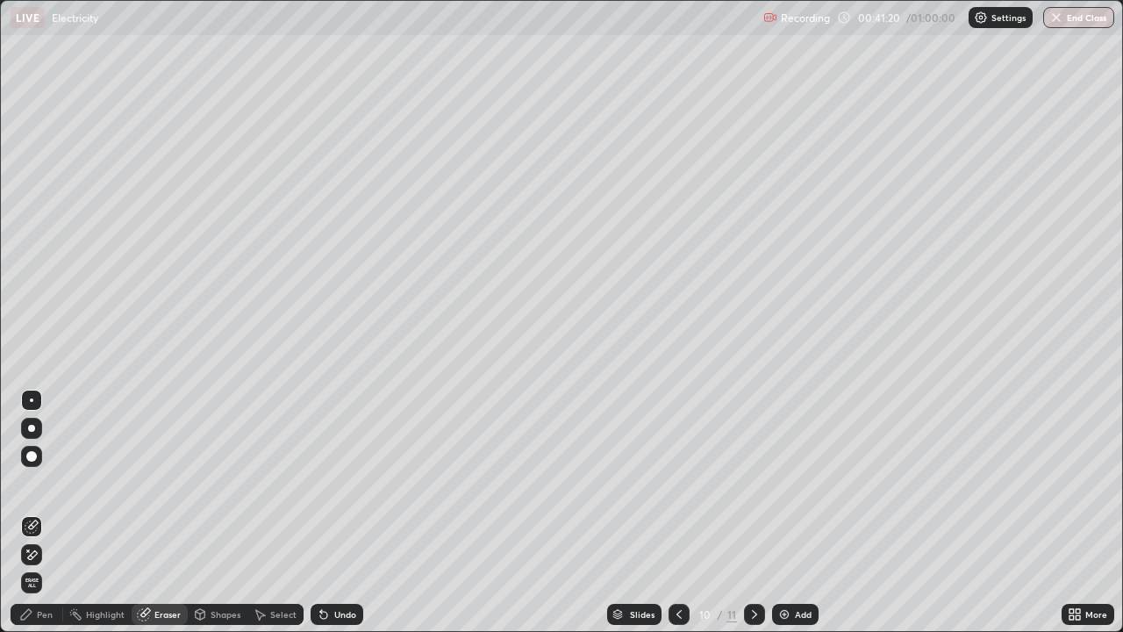
click at [35, 512] on div "Pen" at bounding box center [37, 613] width 53 height 21
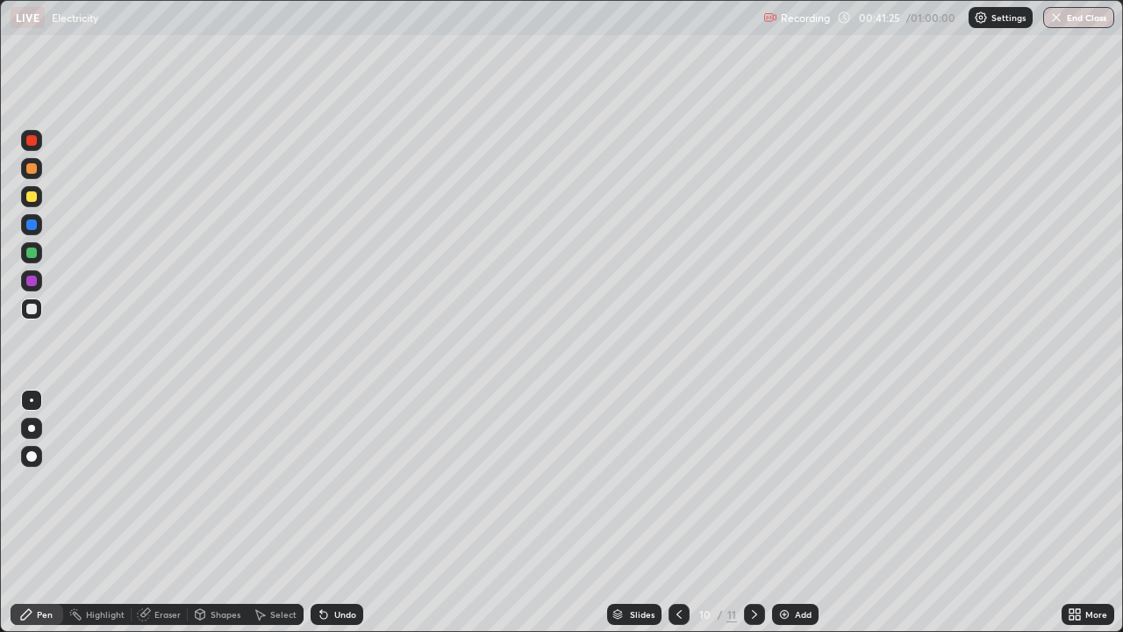
click at [338, 512] on div "Undo" at bounding box center [345, 614] width 22 height 9
click at [349, 512] on div "Undo" at bounding box center [345, 614] width 22 height 9
click at [344, 512] on div "Undo" at bounding box center [336, 613] width 53 height 21
click at [677, 512] on icon at bounding box center [679, 614] width 14 height 14
click at [671, 512] on div at bounding box center [678, 613] width 21 height 21
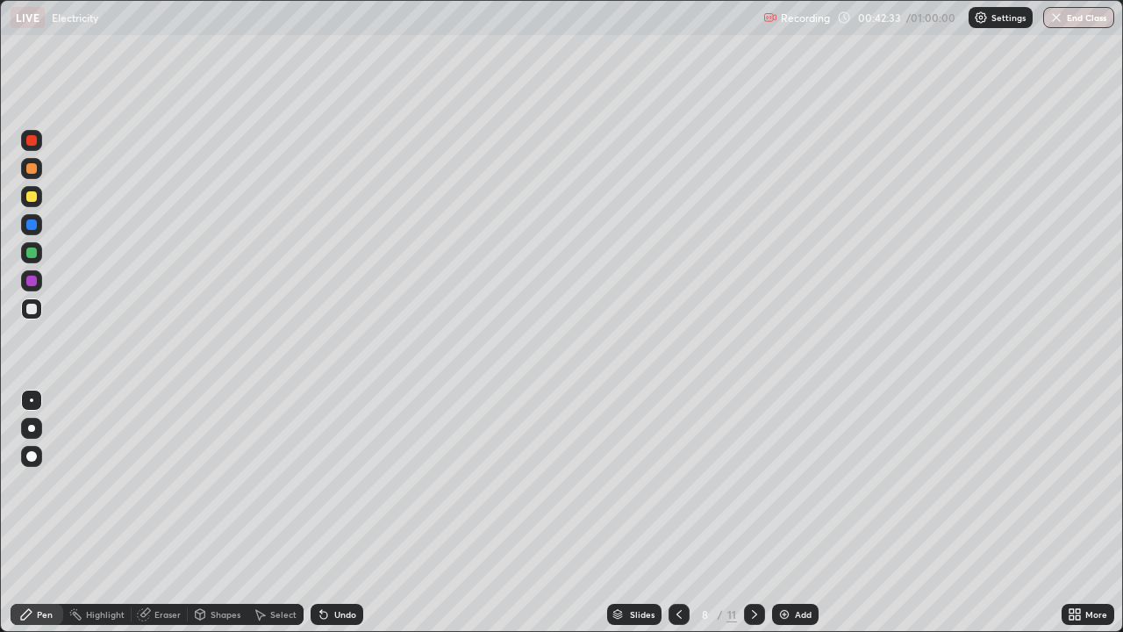
click at [753, 512] on icon at bounding box center [754, 614] width 14 height 14
click at [754, 512] on icon at bounding box center [754, 614] width 14 height 14
click at [753, 512] on icon at bounding box center [754, 614] width 14 height 14
click at [677, 512] on icon at bounding box center [679, 614] width 14 height 14
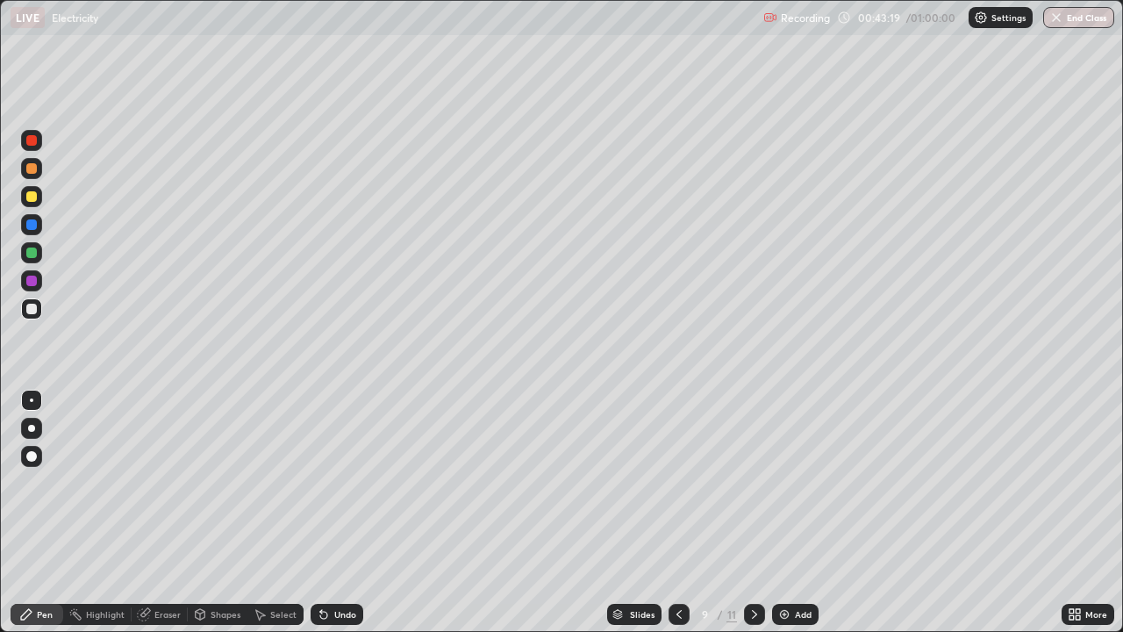
click at [265, 512] on icon at bounding box center [260, 614] width 14 height 14
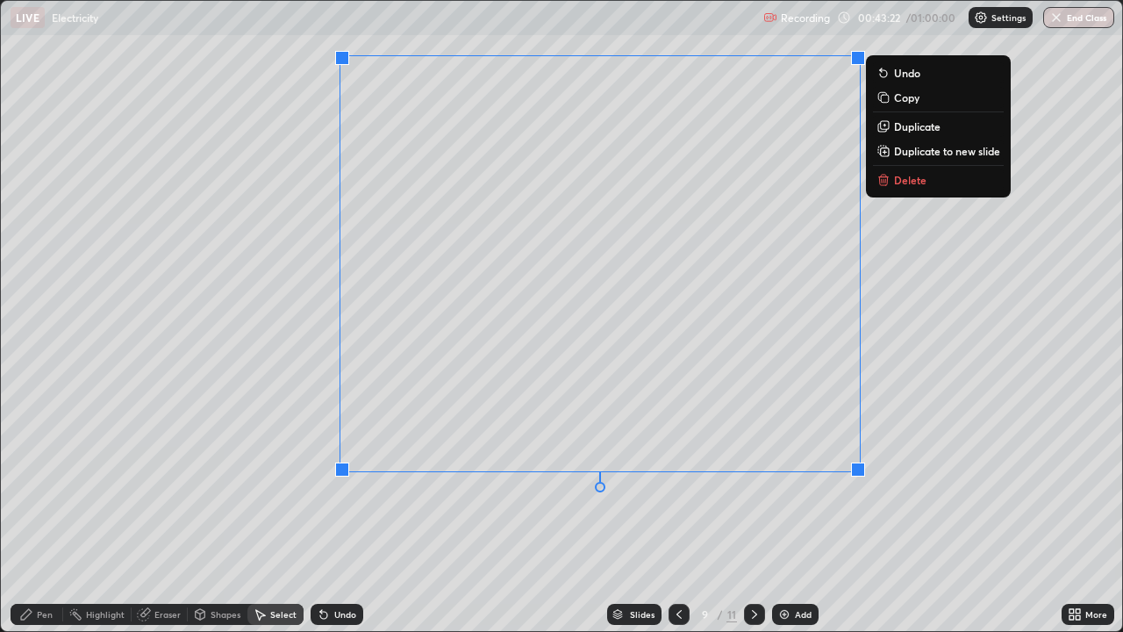
click at [898, 150] on p "Duplicate to new slide" at bounding box center [947, 151] width 106 height 14
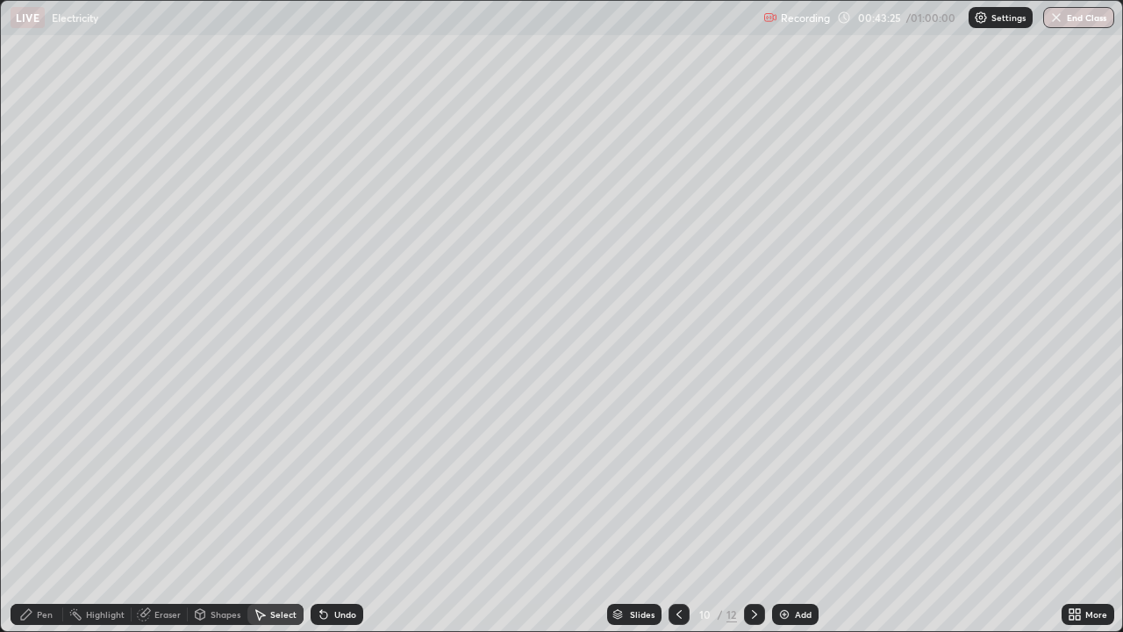
click at [161, 512] on div "Eraser" at bounding box center [167, 614] width 26 height 9
click at [24, 512] on icon at bounding box center [26, 614] width 14 height 14
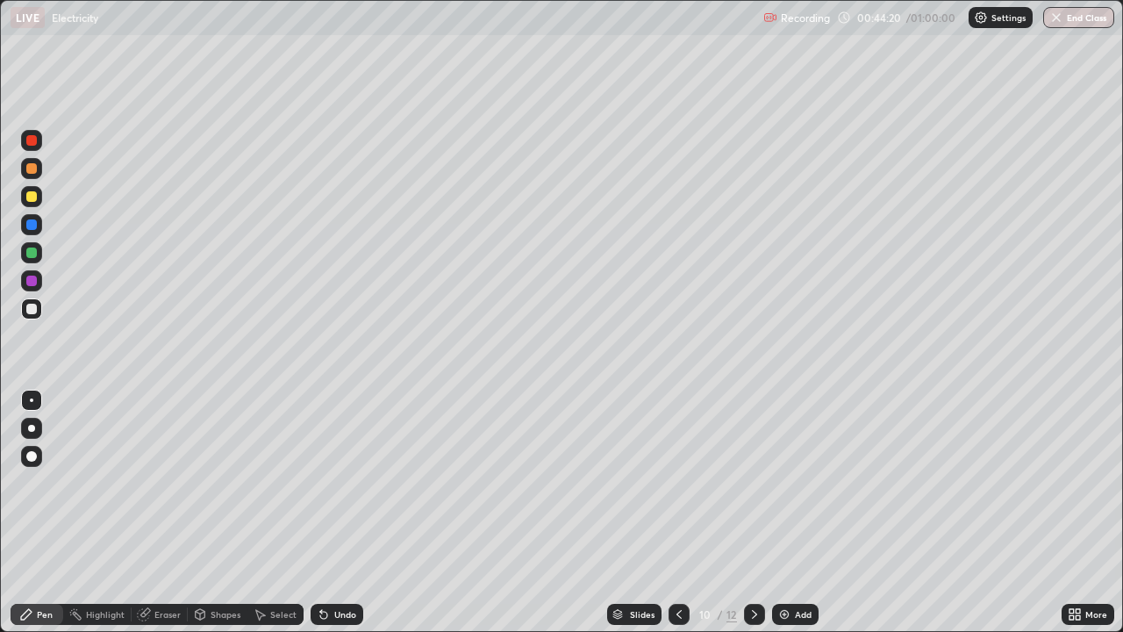
click at [330, 512] on div "Undo" at bounding box center [336, 613] width 53 height 21
click at [334, 512] on div "Undo" at bounding box center [345, 614] width 22 height 9
click at [330, 512] on div "Undo" at bounding box center [336, 613] width 53 height 21
click at [677, 512] on icon at bounding box center [679, 614] width 14 height 14
click at [753, 512] on icon at bounding box center [754, 614] width 14 height 14
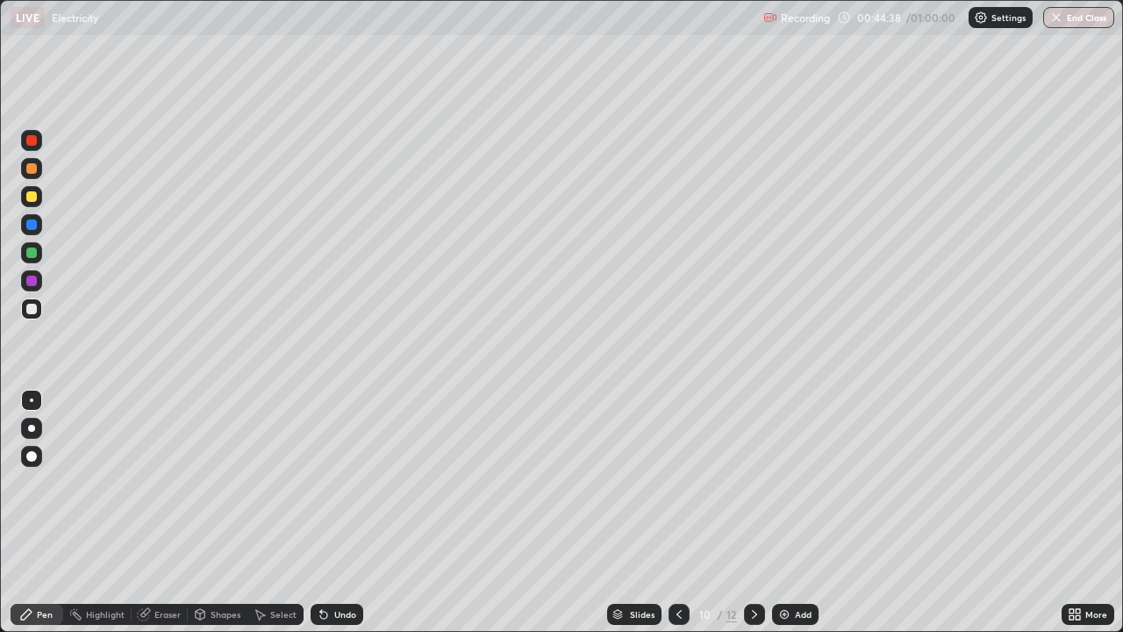
click at [754, 512] on icon at bounding box center [754, 614] width 14 height 14
click at [753, 512] on icon at bounding box center [754, 614] width 5 height 9
click at [677, 512] on icon at bounding box center [679, 614] width 14 height 14
click at [683, 512] on icon at bounding box center [679, 614] width 14 height 14
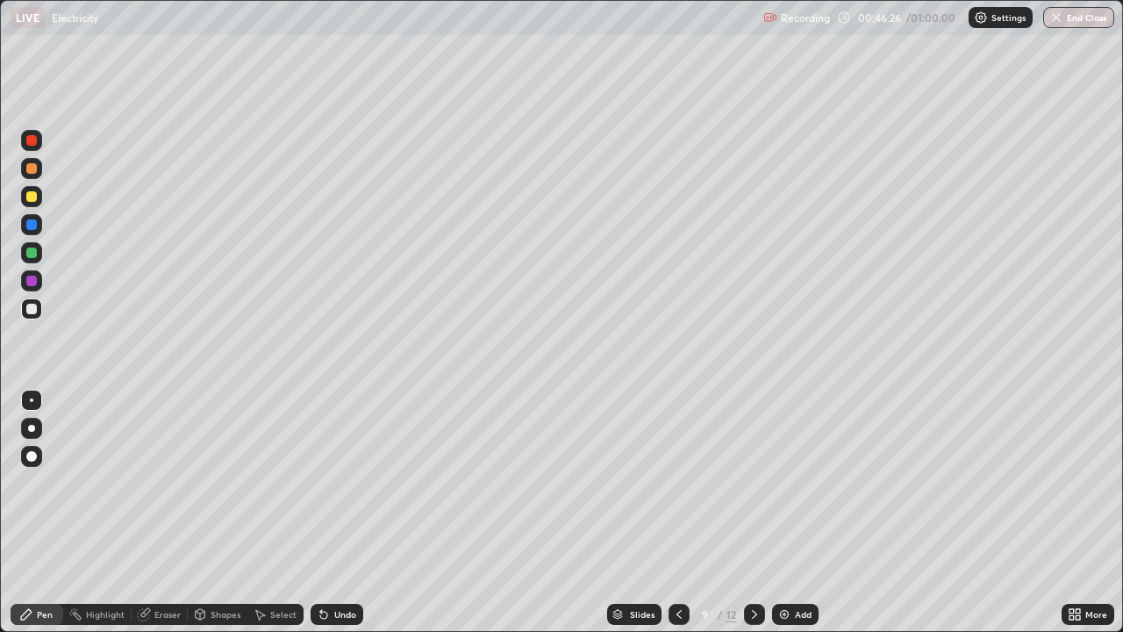
click at [657, 512] on div "Slides" at bounding box center [634, 613] width 54 height 21
click at [750, 512] on icon at bounding box center [754, 614] width 14 height 14
click at [753, 512] on icon at bounding box center [754, 614] width 14 height 14
click at [685, 512] on div at bounding box center [678, 613] width 21 height 21
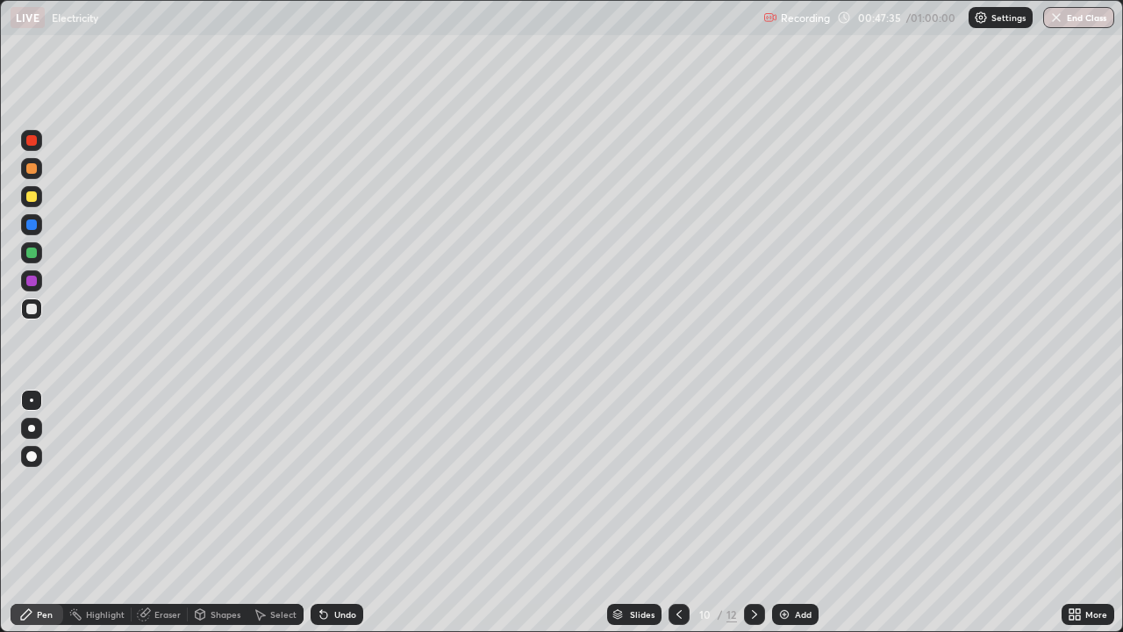
click at [780, 512] on img at bounding box center [784, 614] width 14 height 14
click at [149, 512] on icon at bounding box center [144, 614] width 14 height 14
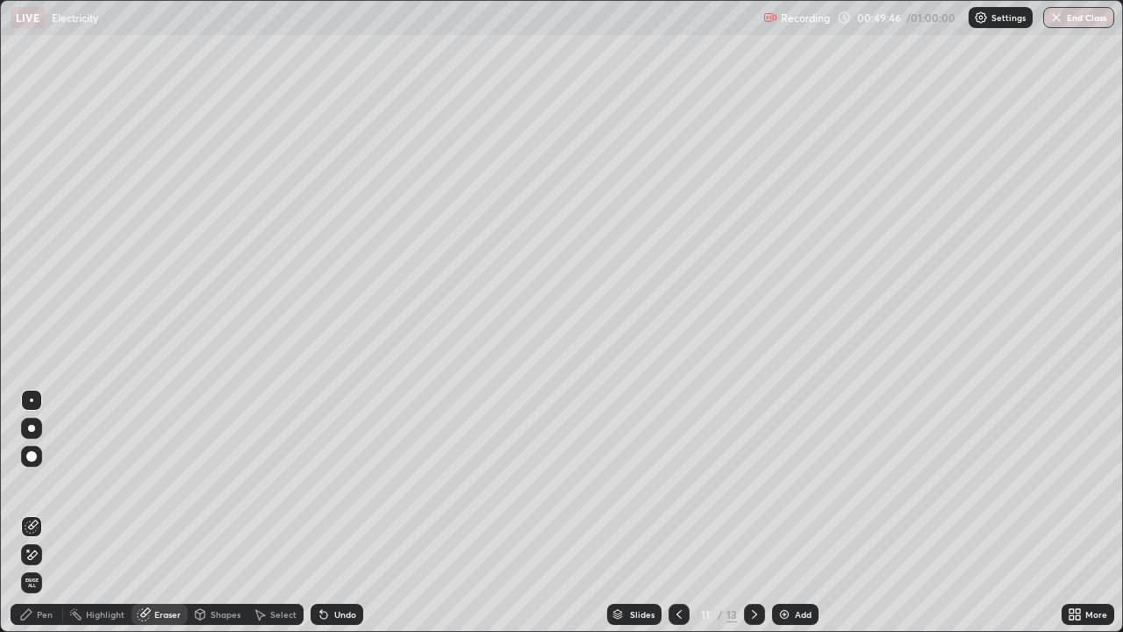
click at [25, 512] on icon at bounding box center [26, 614] width 14 height 14
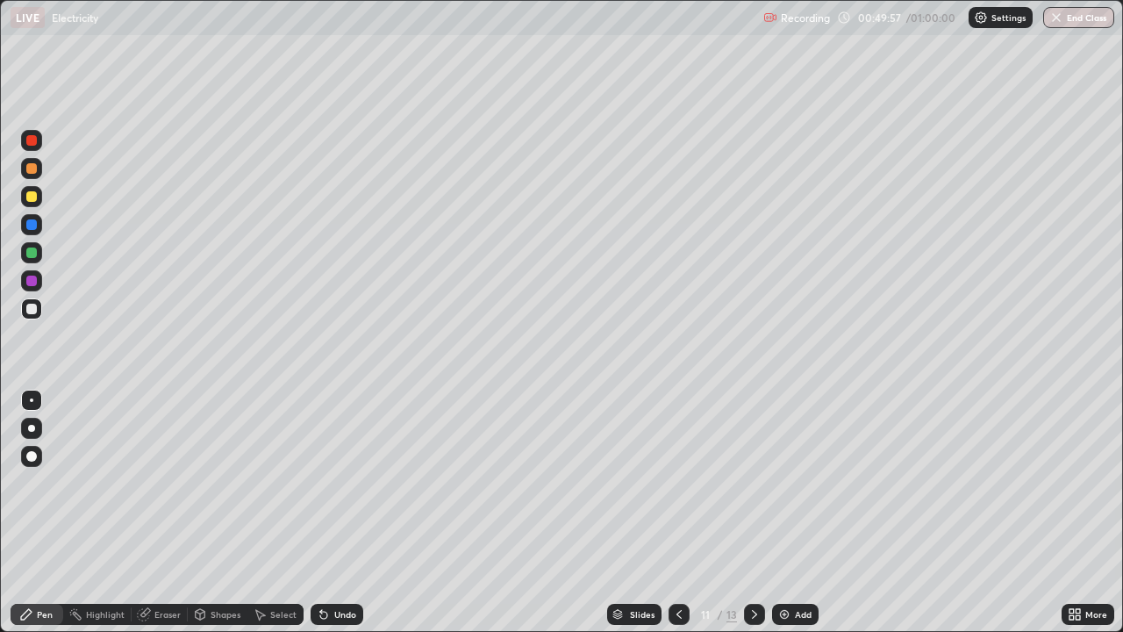
click at [24, 164] on div at bounding box center [31, 168] width 21 height 21
click at [337, 512] on div "Undo" at bounding box center [336, 613] width 53 height 21
click at [342, 512] on div "Undo" at bounding box center [336, 613] width 53 height 21
click at [345, 512] on div "Undo" at bounding box center [336, 613] width 53 height 21
click at [344, 512] on div "Undo" at bounding box center [336, 613] width 53 height 21
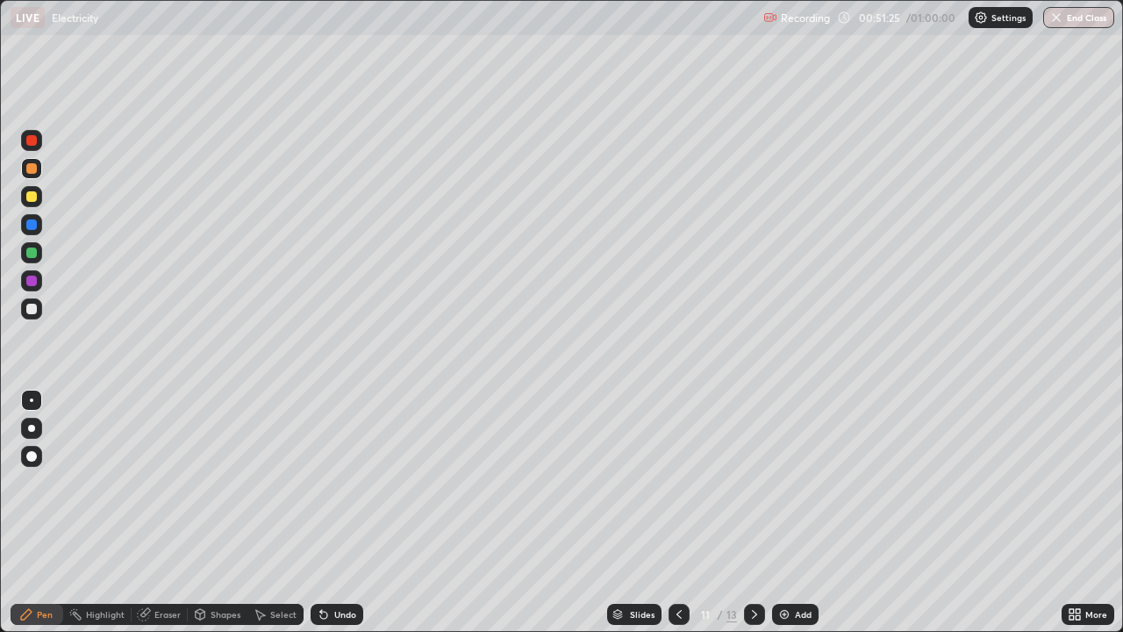
click at [343, 512] on div "Undo" at bounding box center [336, 613] width 53 height 21
click at [336, 512] on div "Undo" at bounding box center [345, 614] width 22 height 9
click at [337, 512] on div "Undo" at bounding box center [336, 613] width 53 height 21
click at [335, 512] on div "Undo" at bounding box center [336, 613] width 53 height 21
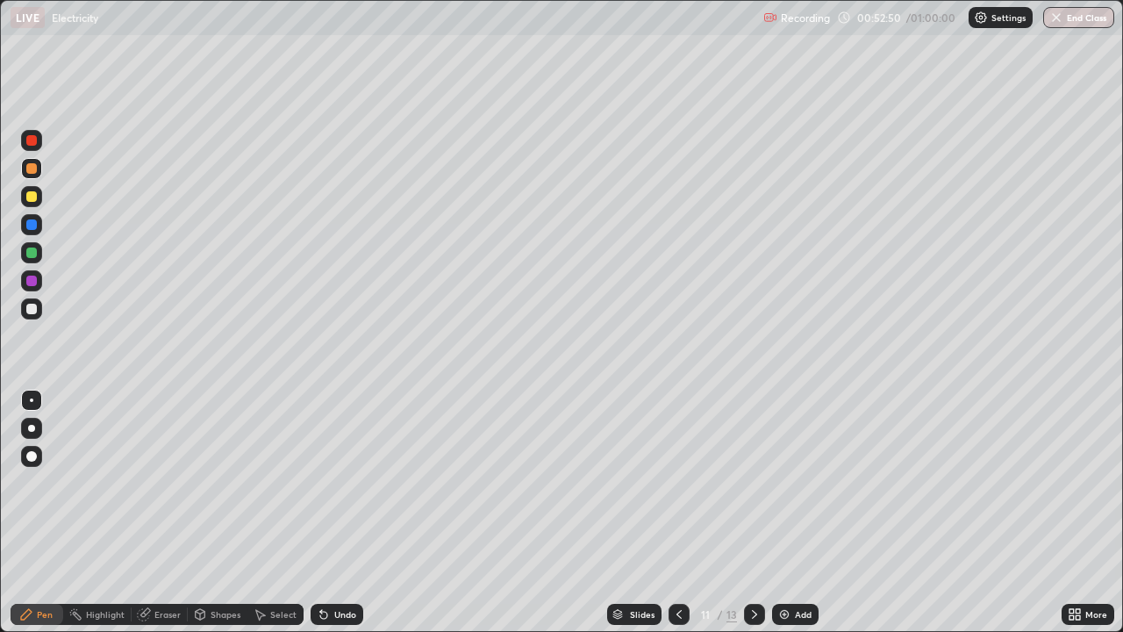
click at [86, 512] on div "Highlight" at bounding box center [105, 614] width 39 height 9
click at [783, 512] on img at bounding box center [784, 614] width 14 height 14
click at [33, 512] on div "Pen" at bounding box center [37, 613] width 53 height 21
click at [35, 318] on div at bounding box center [31, 308] width 21 height 21
click at [674, 512] on div at bounding box center [678, 613] width 21 height 21
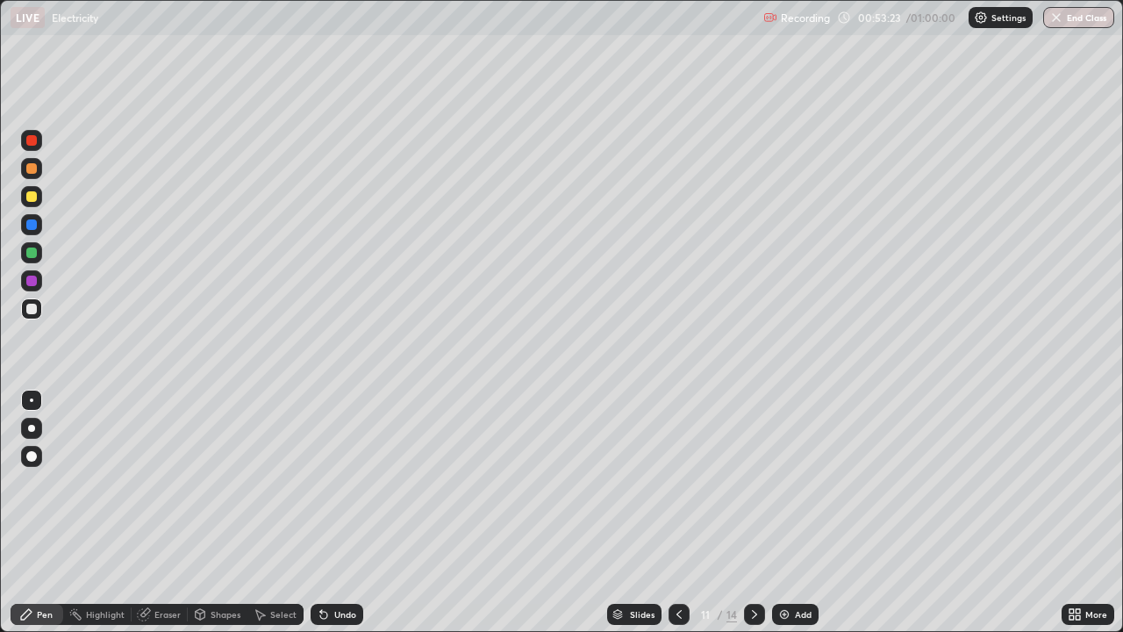
click at [750, 512] on icon at bounding box center [754, 614] width 14 height 14
click at [668, 512] on div at bounding box center [678, 613] width 21 height 21
click at [753, 512] on icon at bounding box center [754, 614] width 14 height 14
click at [331, 512] on div "Undo" at bounding box center [336, 613] width 53 height 21
click at [668, 512] on div at bounding box center [678, 613] width 21 height 35
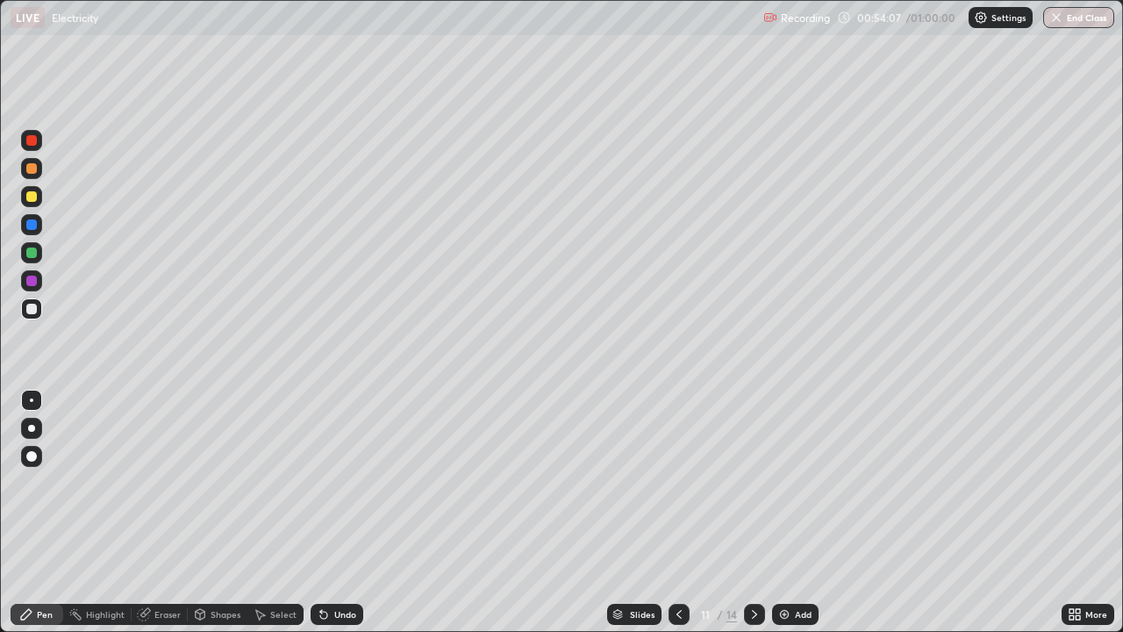
click at [160, 512] on div "Eraser" at bounding box center [167, 614] width 26 height 9
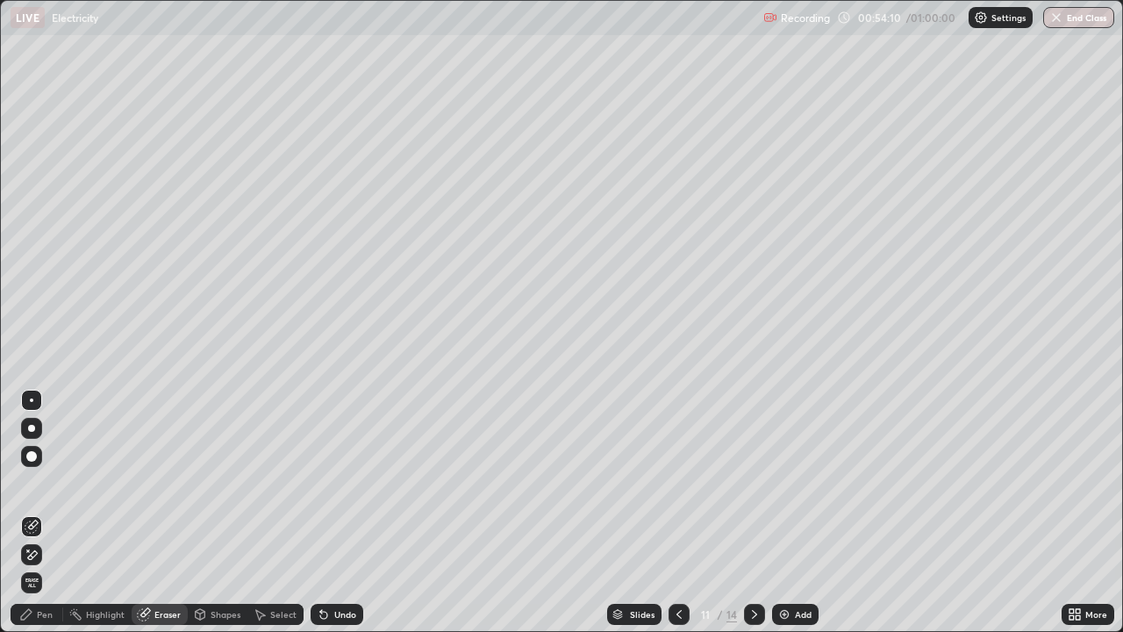
click at [54, 512] on div "Pen" at bounding box center [37, 613] width 53 height 21
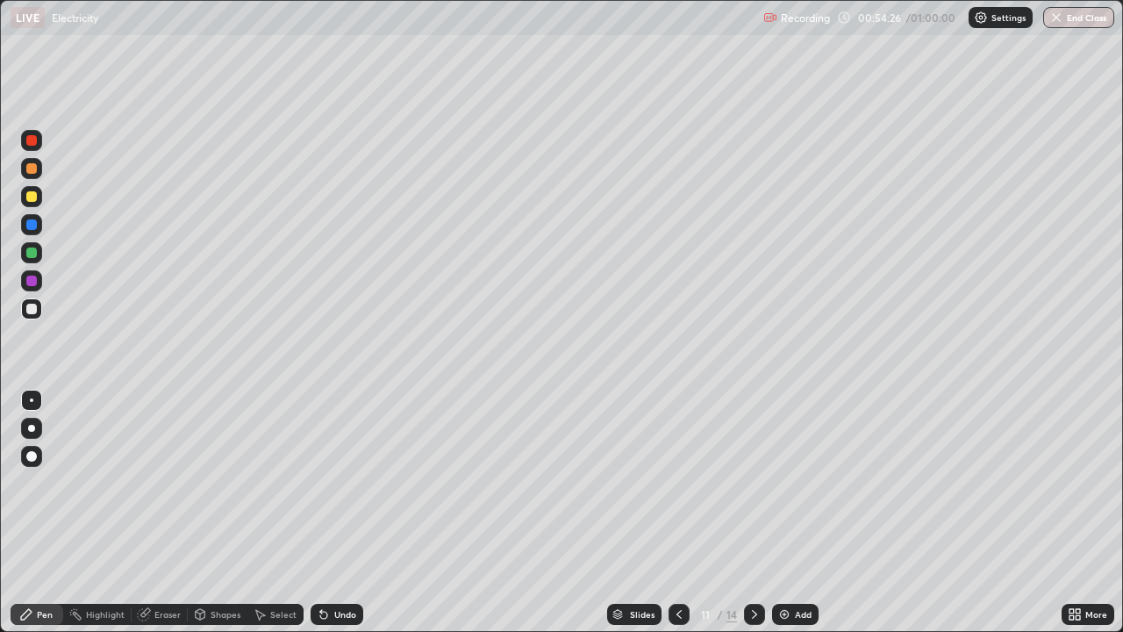
click at [744, 512] on div at bounding box center [754, 613] width 21 height 21
click at [321, 512] on icon at bounding box center [323, 614] width 7 height 7
click at [330, 512] on div "Undo" at bounding box center [336, 613] width 53 height 21
click at [328, 512] on icon at bounding box center [324, 614] width 14 height 14
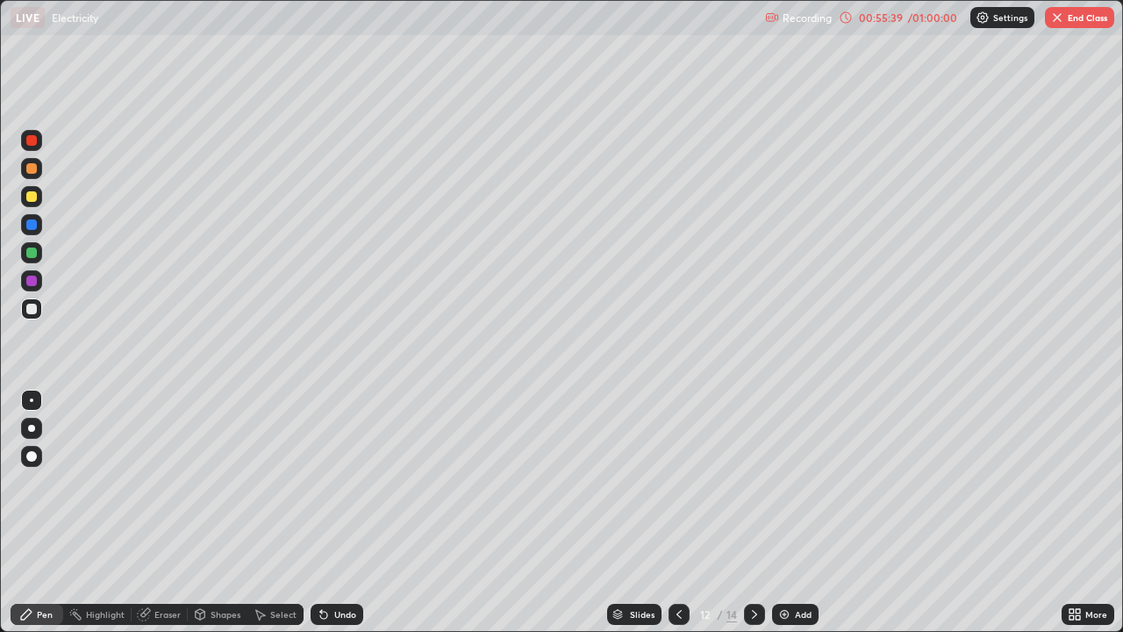
click at [328, 512] on div "Undo" at bounding box center [336, 613] width 53 height 21
click at [310, 512] on div "Undo" at bounding box center [336, 613] width 53 height 21
click at [337, 512] on div "Undo" at bounding box center [345, 614] width 22 height 9
click at [327, 512] on icon at bounding box center [324, 614] width 14 height 14
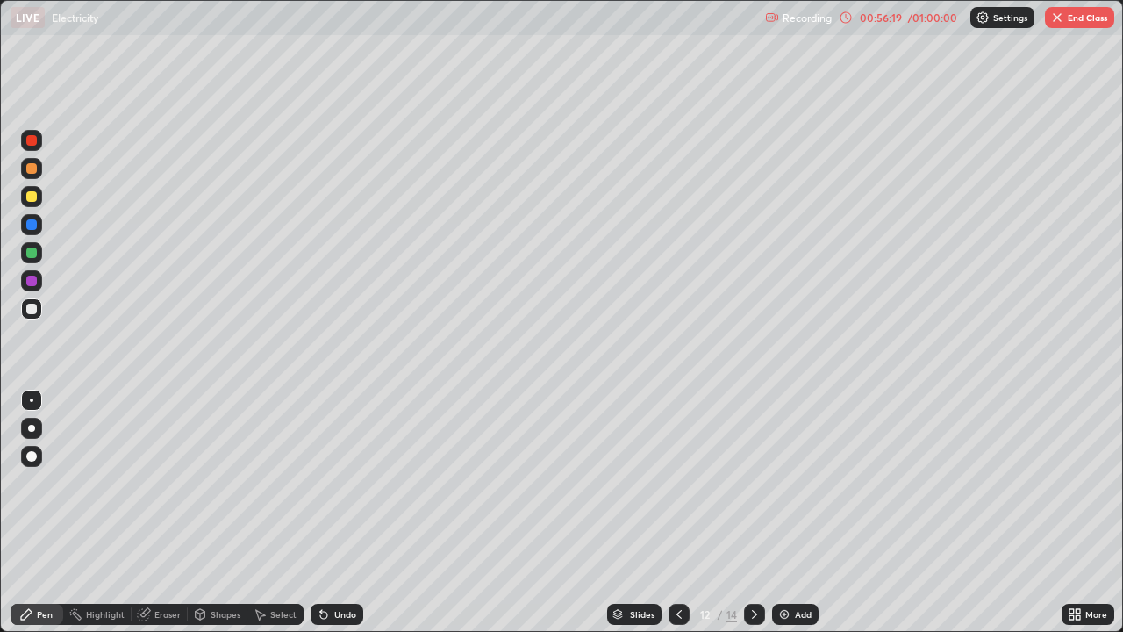
click at [335, 512] on div "Undo" at bounding box center [336, 613] width 53 height 21
click at [326, 512] on div "Undo" at bounding box center [336, 613] width 53 height 21
click at [788, 512] on img at bounding box center [784, 614] width 14 height 14
click at [676, 512] on icon at bounding box center [679, 614] width 14 height 14
click at [674, 512] on icon at bounding box center [679, 614] width 14 height 14
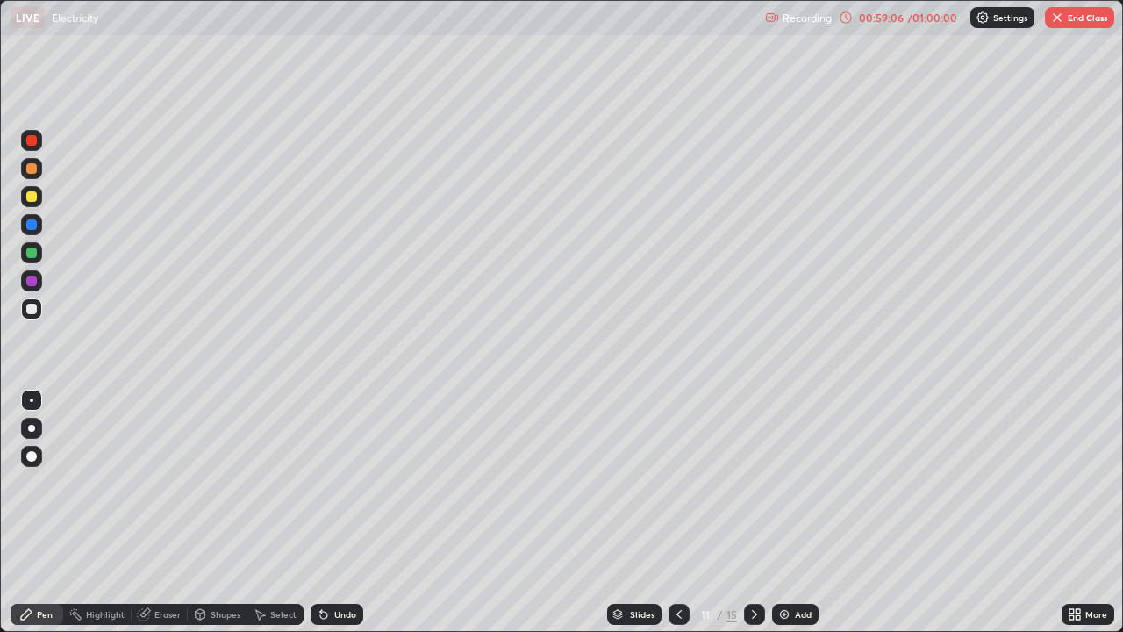
click at [733, 512] on div "15" at bounding box center [731, 614] width 11 height 16
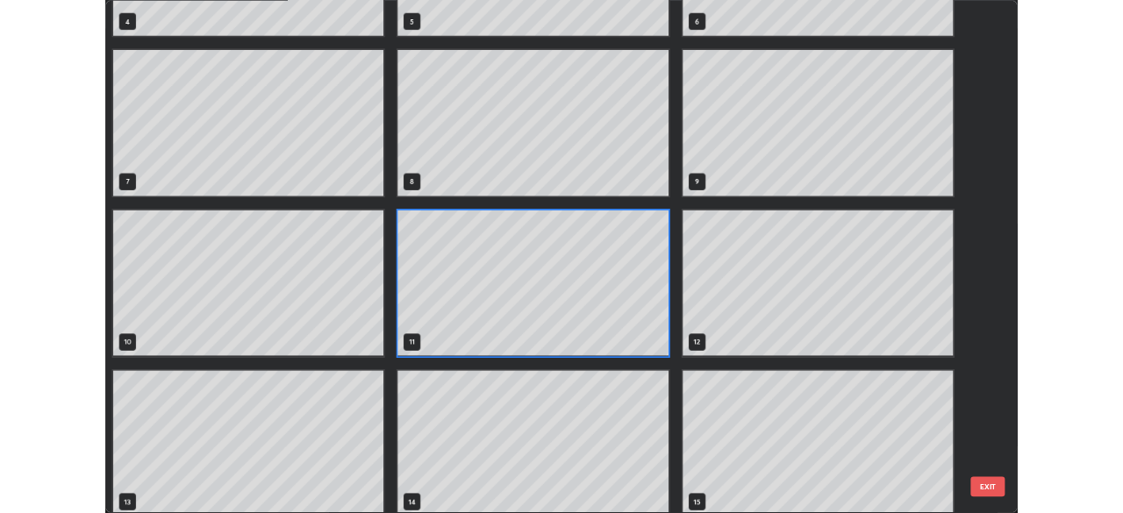
scroll to position [355, 0]
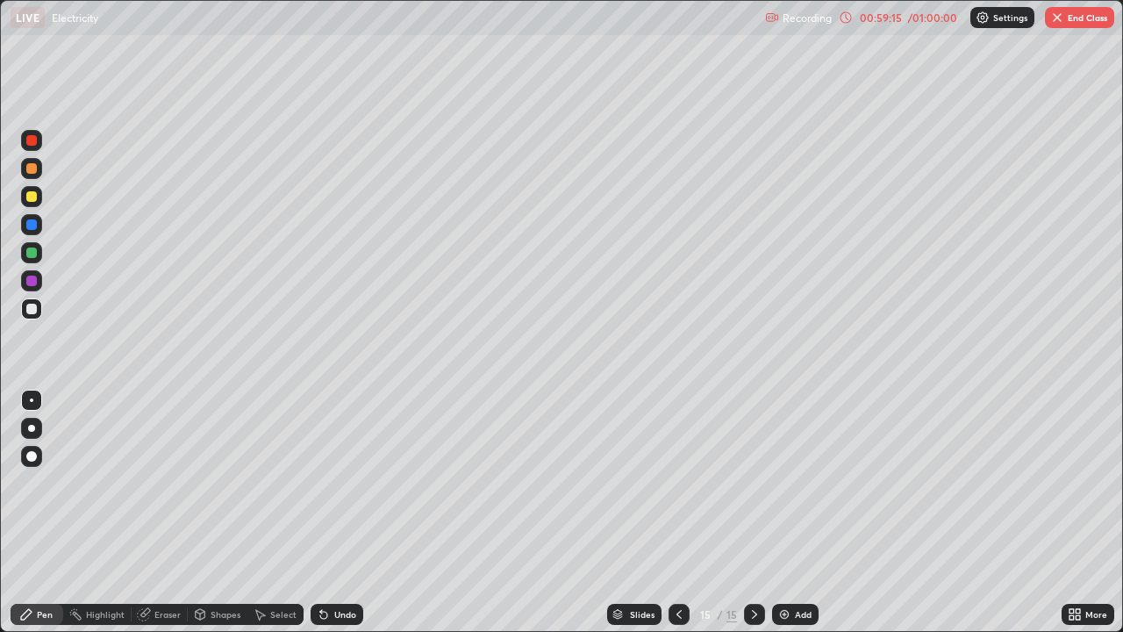
click at [746, 512] on div at bounding box center [754, 613] width 21 height 21
click at [669, 512] on div at bounding box center [678, 613] width 21 height 21
click at [676, 512] on icon at bounding box center [678, 614] width 5 height 9
click at [153, 512] on div "Eraser" at bounding box center [160, 613] width 56 height 21
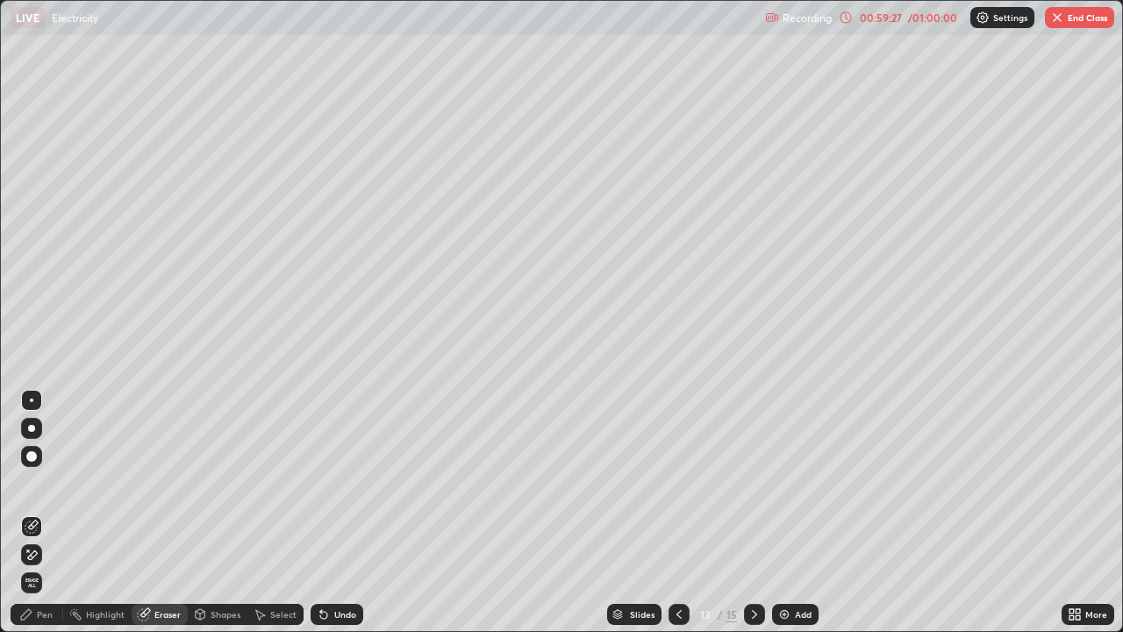
click at [30, 512] on icon at bounding box center [32, 554] width 14 height 15
click at [33, 512] on span "Erase all" at bounding box center [31, 582] width 19 height 11
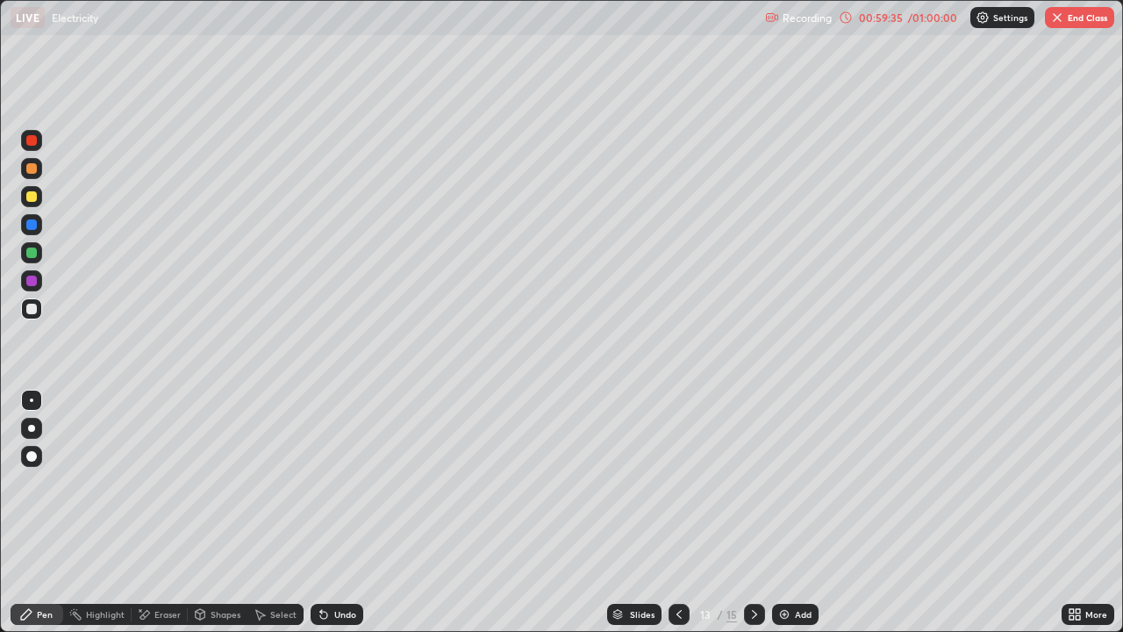
click at [324, 512] on icon at bounding box center [323, 614] width 7 height 7
click at [320, 512] on icon at bounding box center [321, 611] width 2 height 2
click at [320, 512] on icon at bounding box center [323, 614] width 7 height 7
click at [329, 512] on div "Undo" at bounding box center [336, 613] width 53 height 21
click at [675, 512] on icon at bounding box center [679, 614] width 14 height 14
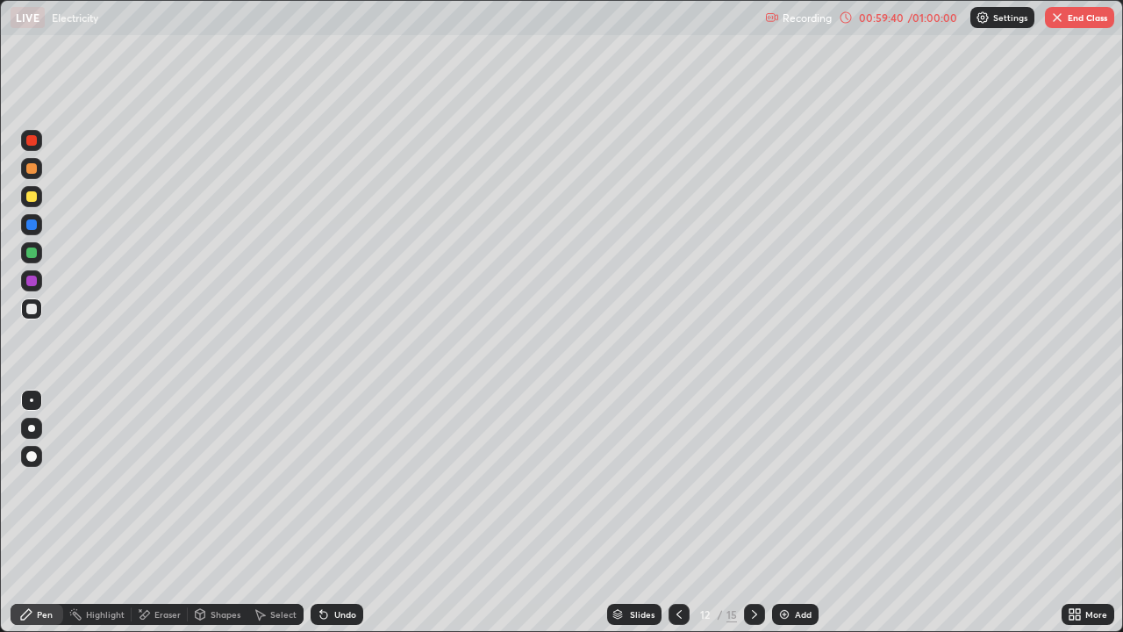
click at [748, 512] on div at bounding box center [754, 613] width 21 height 21
click at [749, 512] on icon at bounding box center [754, 614] width 14 height 14
click at [677, 512] on icon at bounding box center [679, 614] width 14 height 14
click at [329, 512] on div "Undo" at bounding box center [336, 613] width 53 height 21
click at [321, 512] on icon at bounding box center [323, 614] width 7 height 7
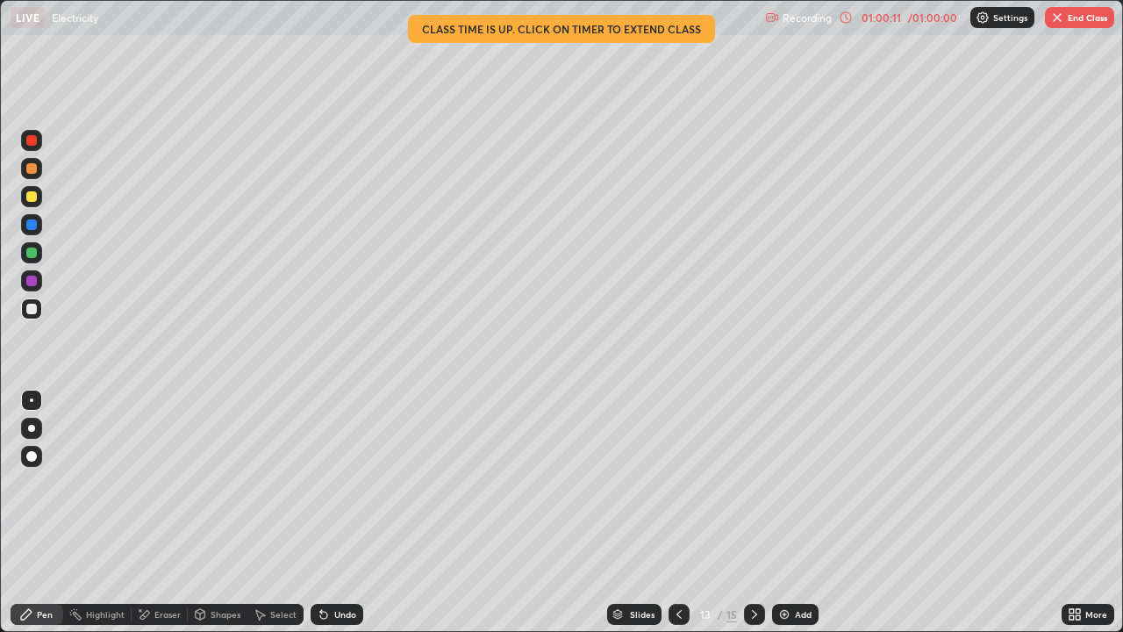
click at [1066, 19] on button "End Class" at bounding box center [1079, 17] width 69 height 21
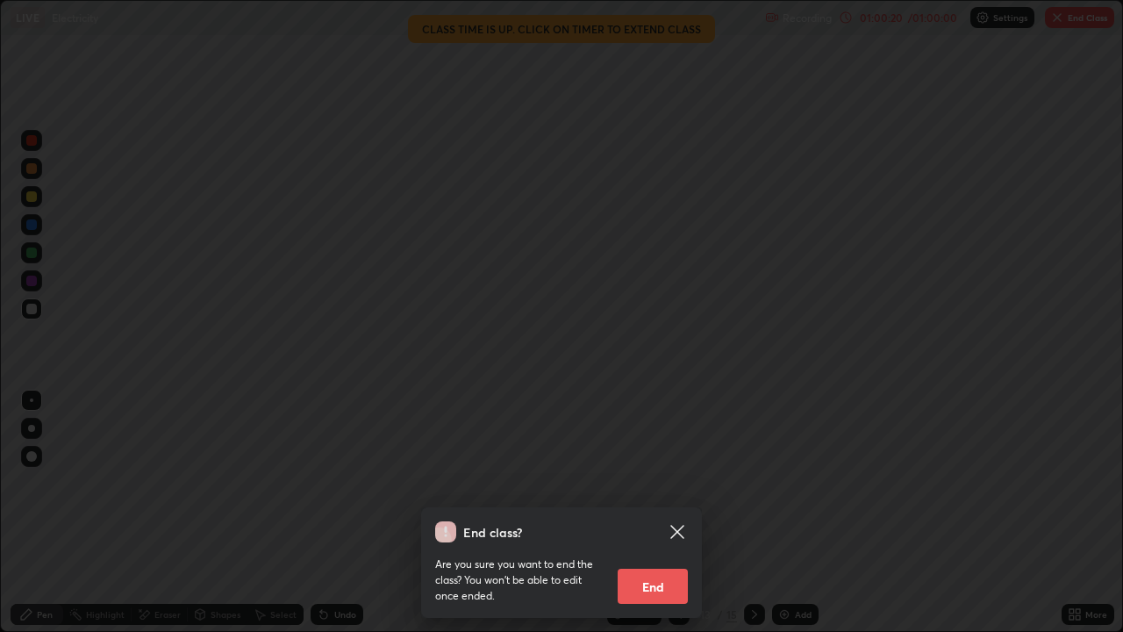
click at [619, 512] on button "End" at bounding box center [652, 585] width 70 height 35
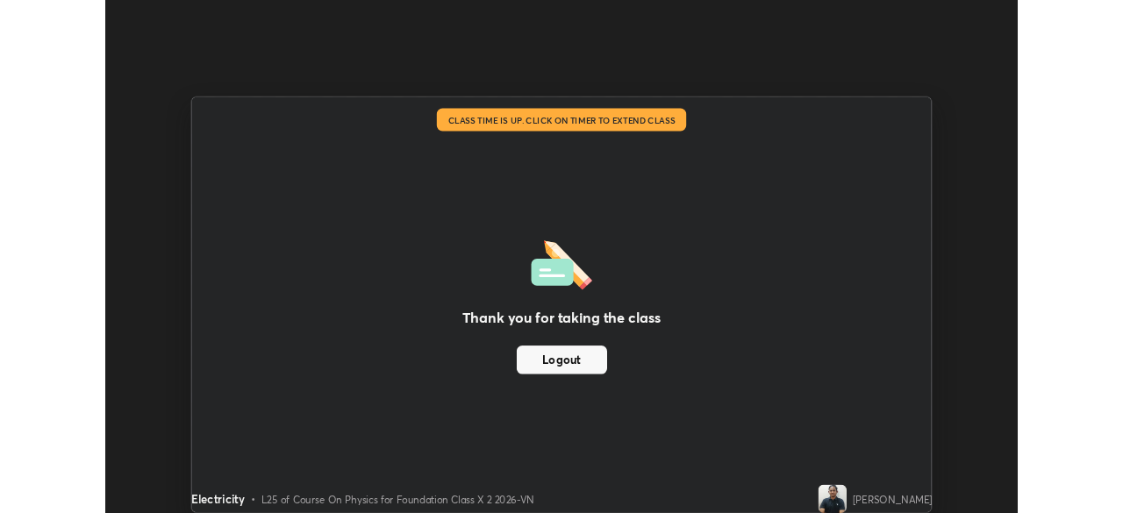
scroll to position [87198, 86588]
